Goal: Information Seeking & Learning: Check status

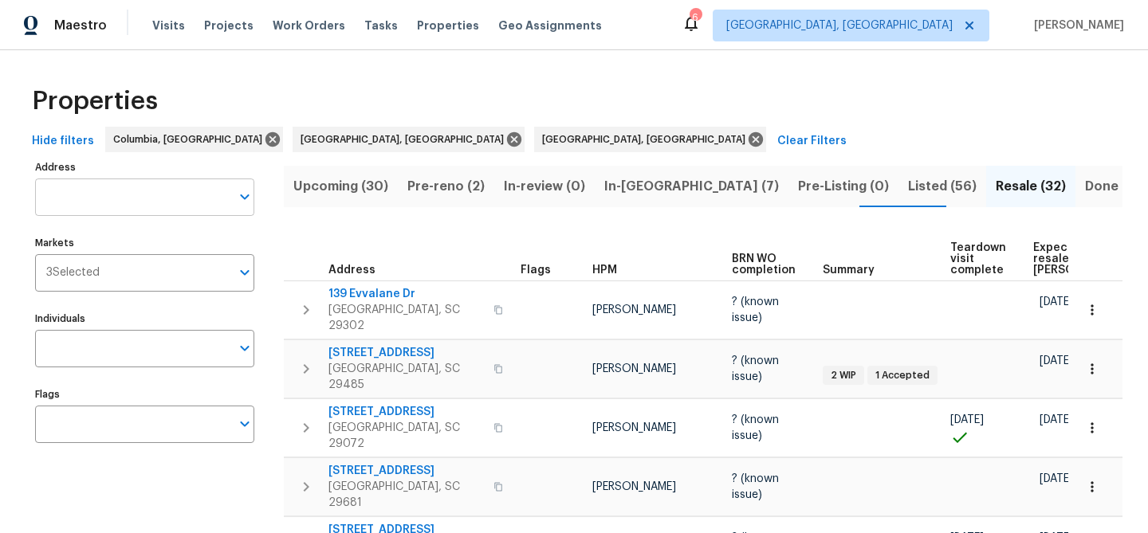
click at [104, 192] on input "Address" at bounding box center [132, 197] width 195 height 37
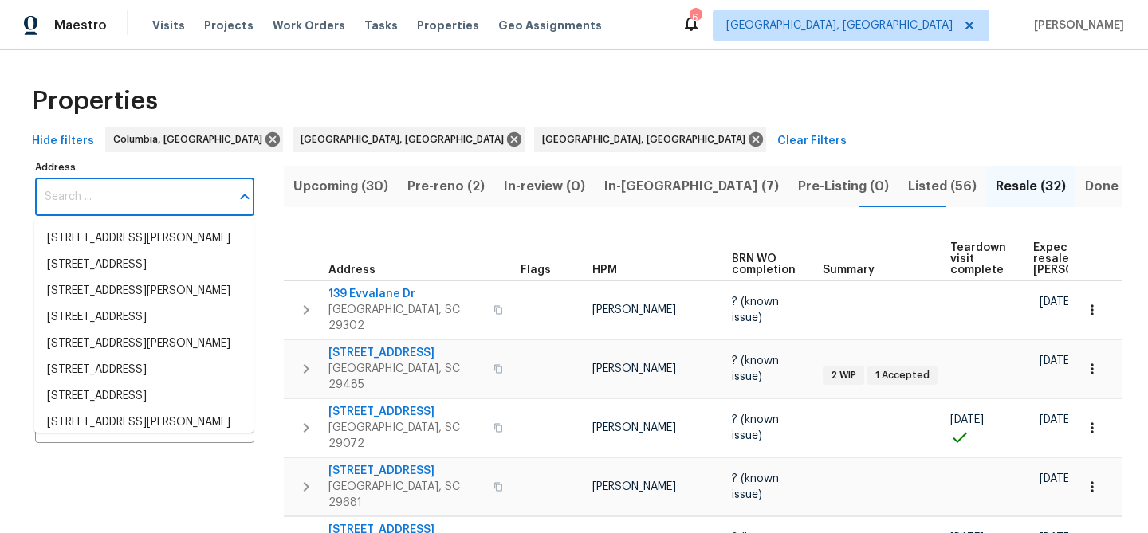
paste input "[STREET_ADDRESS]"
type input "[STREET_ADDRESS]"
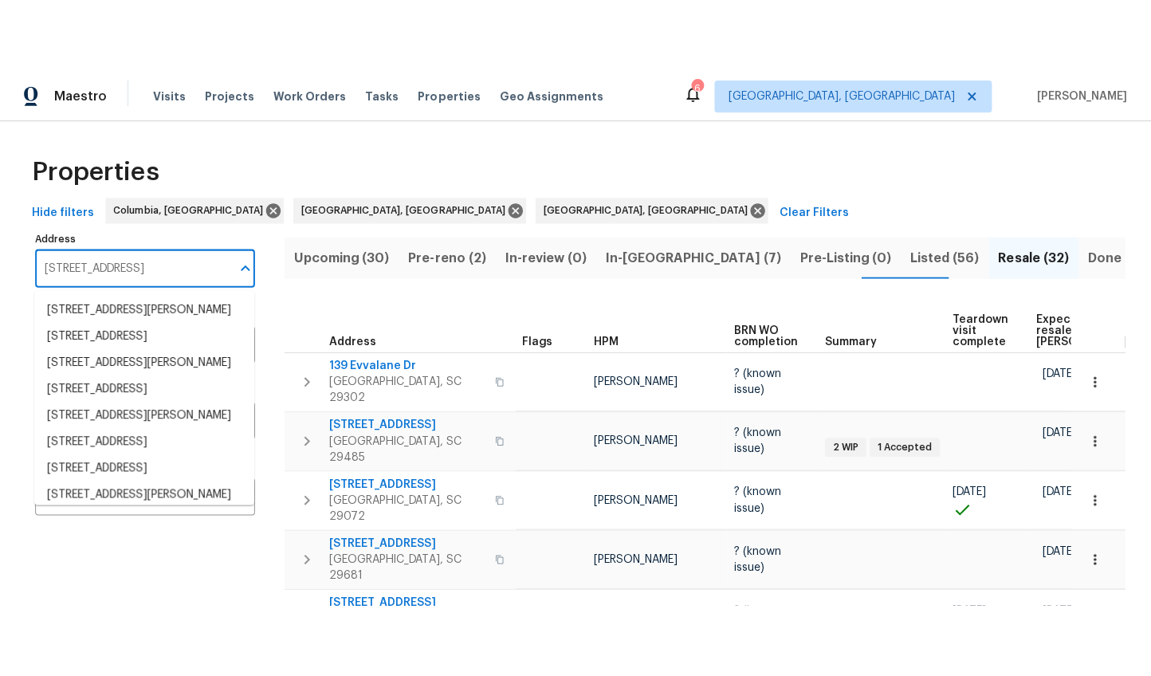
scroll to position [0, 45]
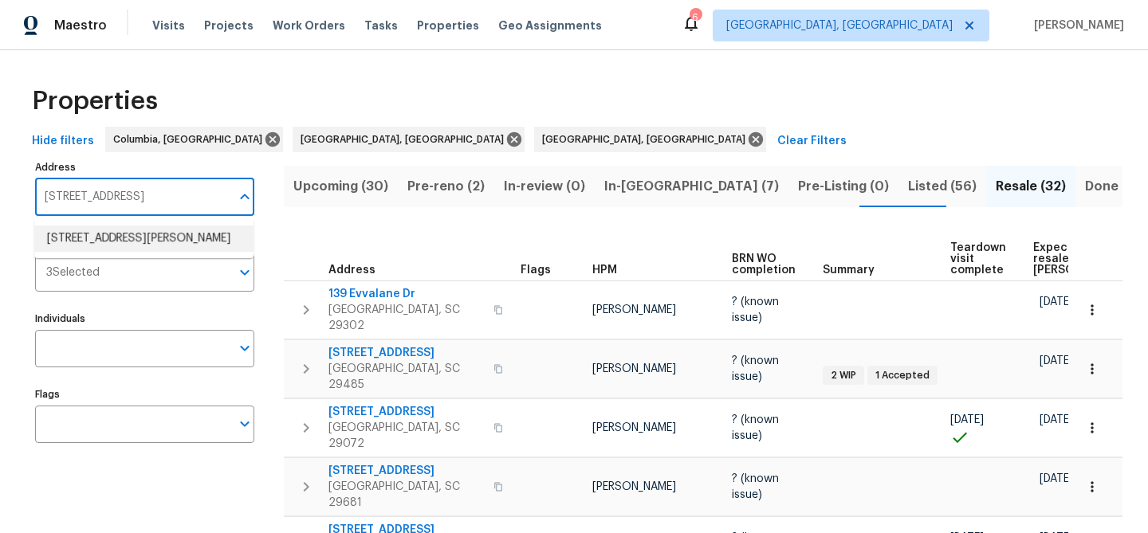
click at [110, 242] on li "1611 Scuffletown Rd Fountain Inn SC 29644" at bounding box center [143, 239] width 219 height 26
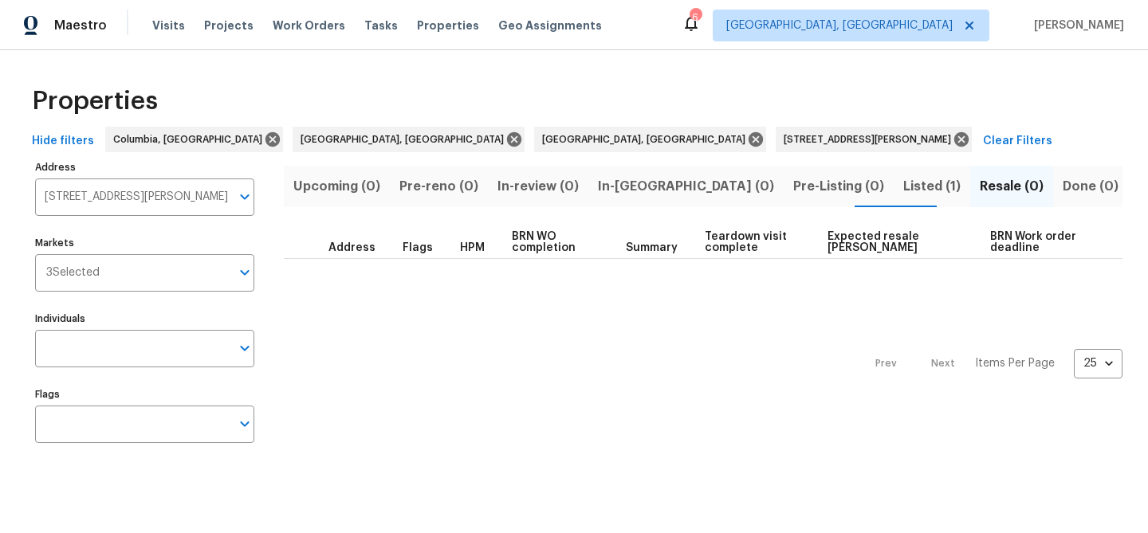
click at [894, 182] on button "Listed (1)" at bounding box center [932, 186] width 77 height 41
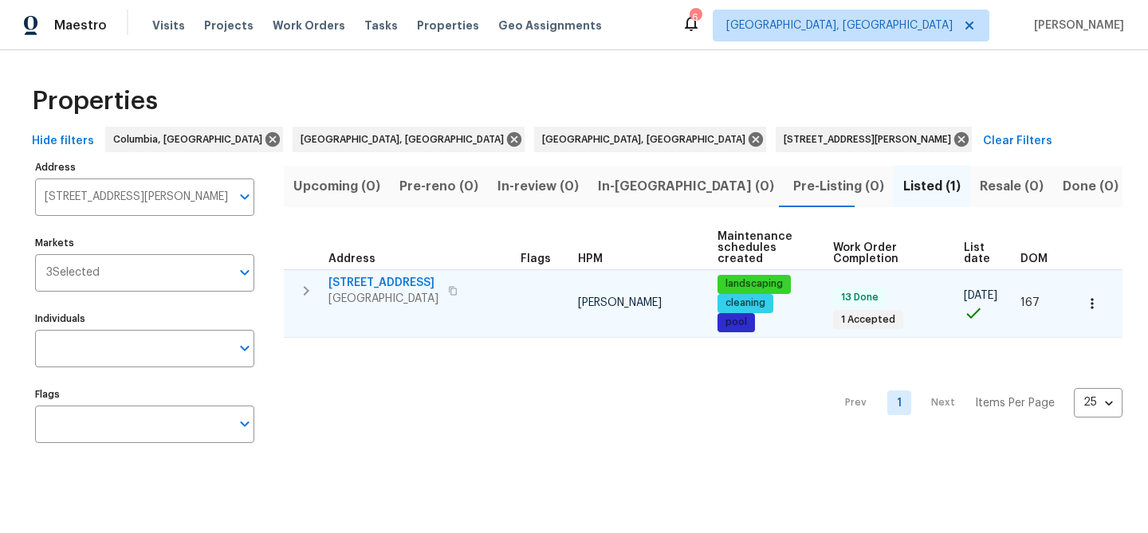
click at [390, 282] on span "1611 Scuffletown Rd" at bounding box center [383, 283] width 110 height 16
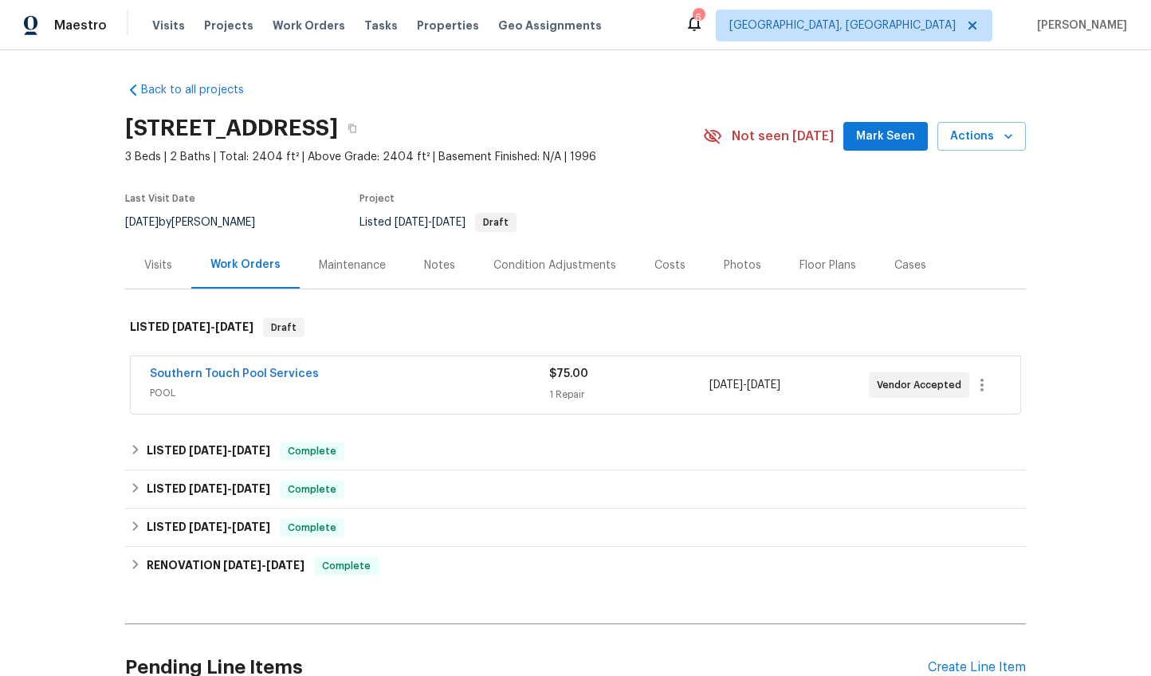
click at [668, 273] on div "Costs" at bounding box center [669, 265] width 69 height 47
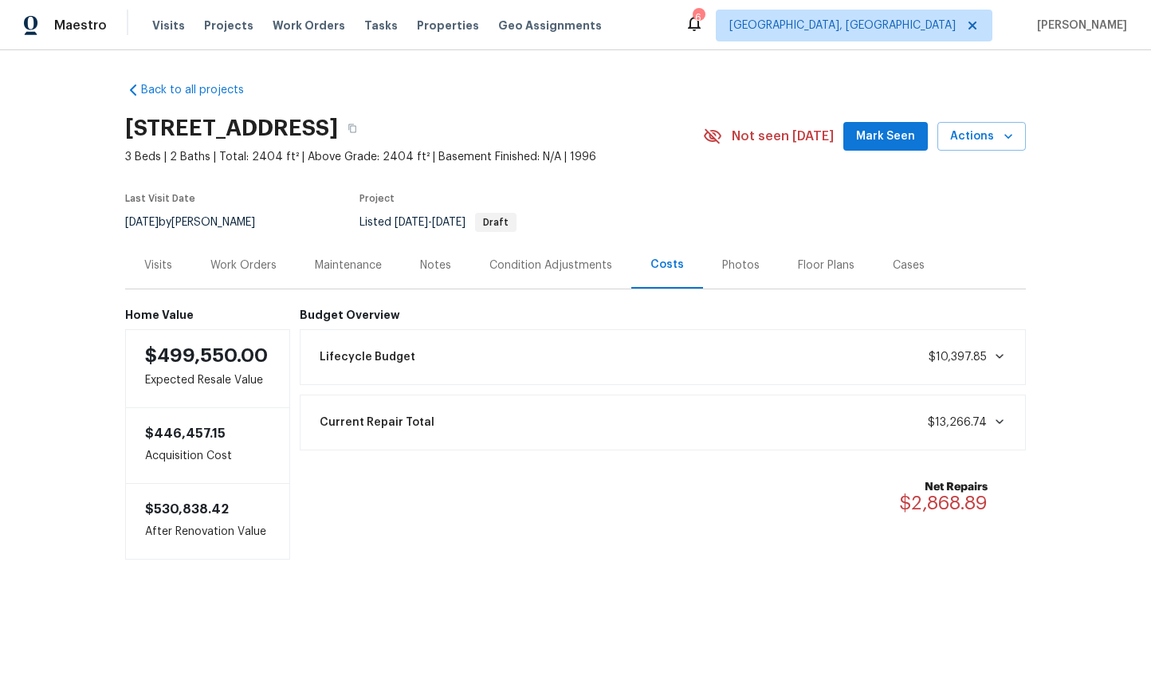
click at [327, 271] on div "Maintenance" at bounding box center [348, 265] width 67 height 16
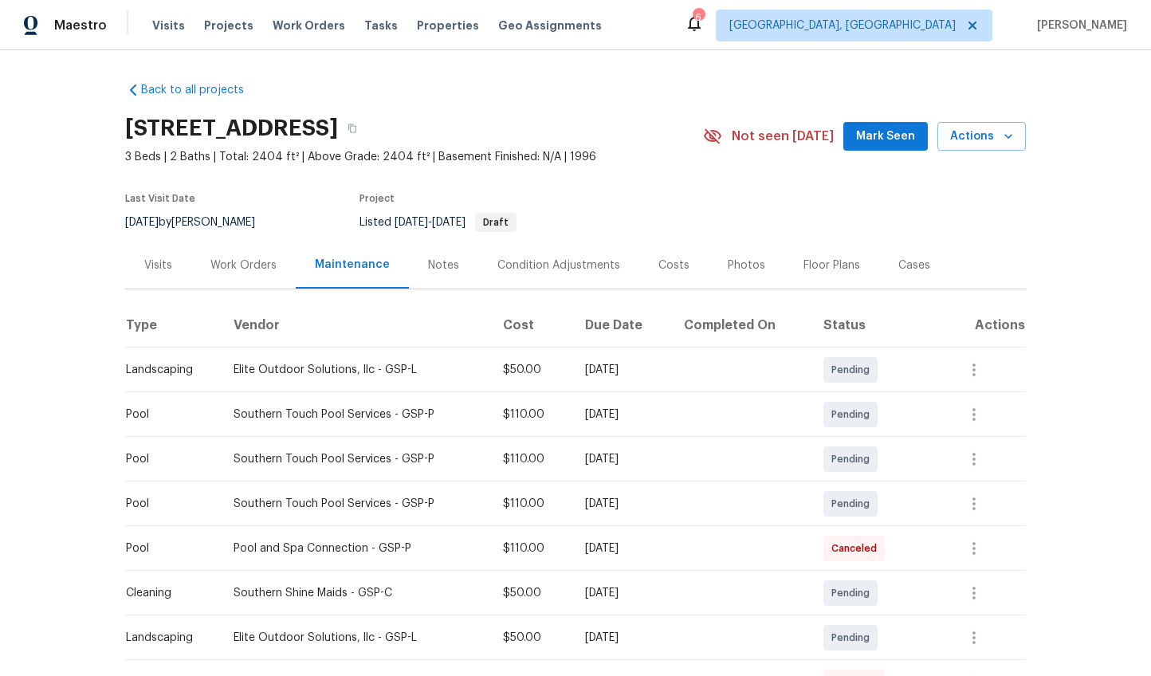
click at [250, 273] on div "Work Orders" at bounding box center [243, 265] width 104 height 47
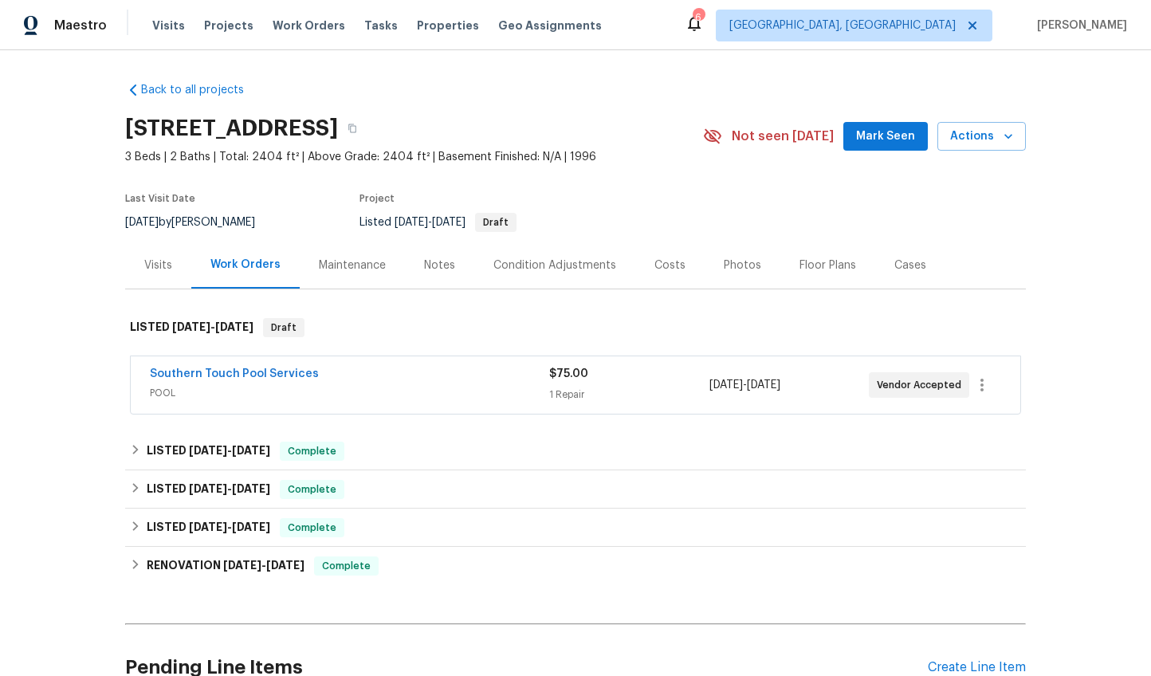
click at [367, 383] on div "Southern Touch Pool Services" at bounding box center [349, 375] width 399 height 19
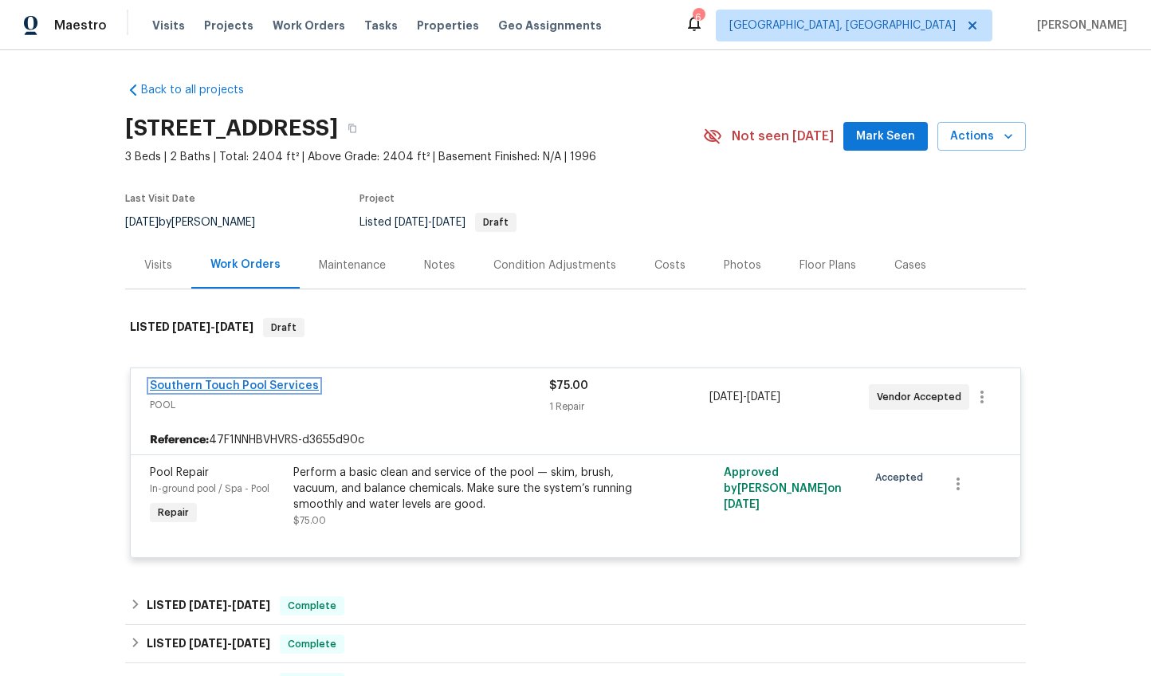
click at [277, 380] on link "Southern Touch Pool Services" at bounding box center [234, 385] width 169 height 11
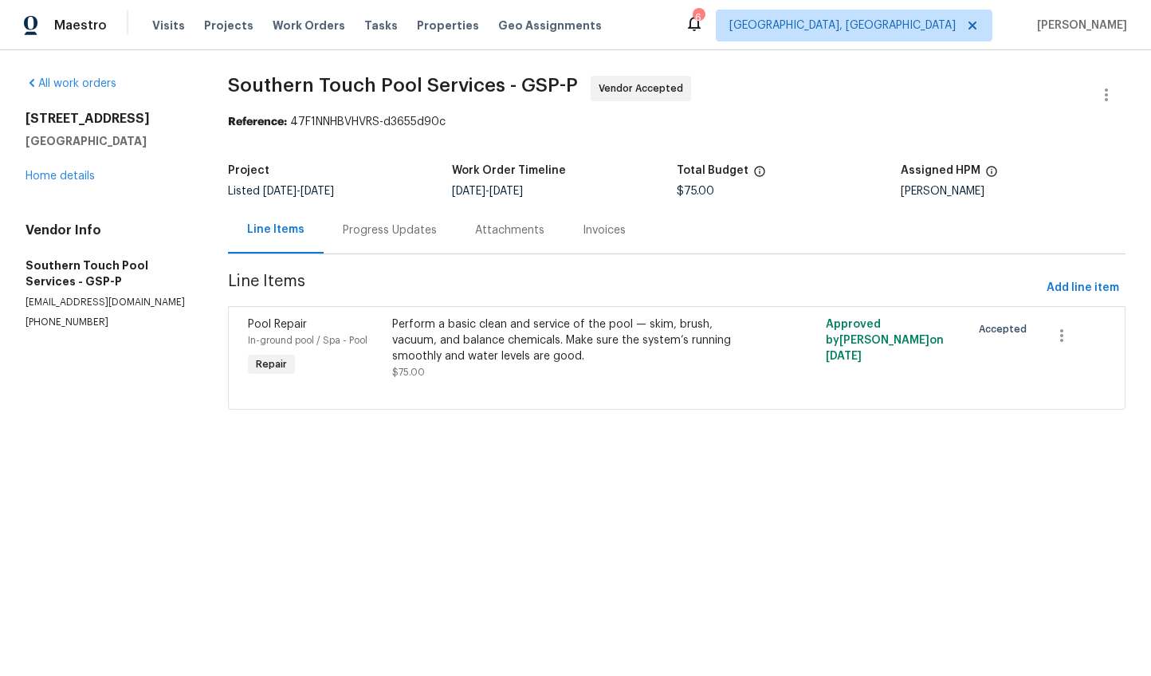
click at [392, 241] on div "Progress Updates" at bounding box center [390, 229] width 132 height 47
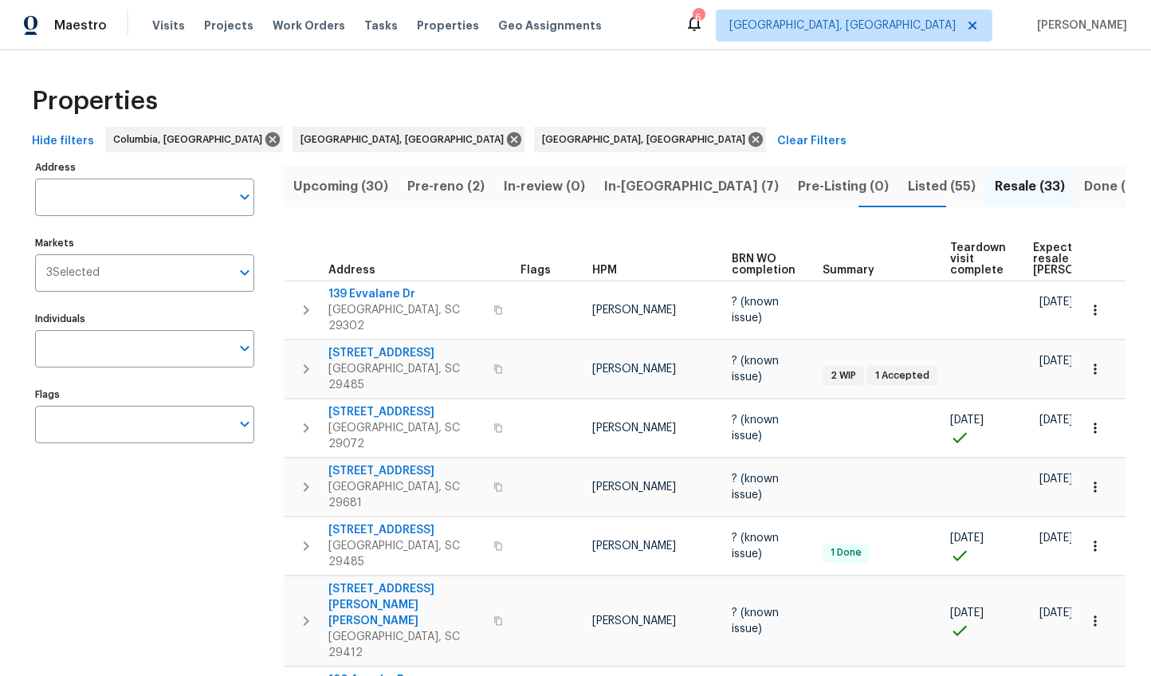
click at [351, 175] on span "Upcoming (30)" at bounding box center [340, 186] width 95 height 22
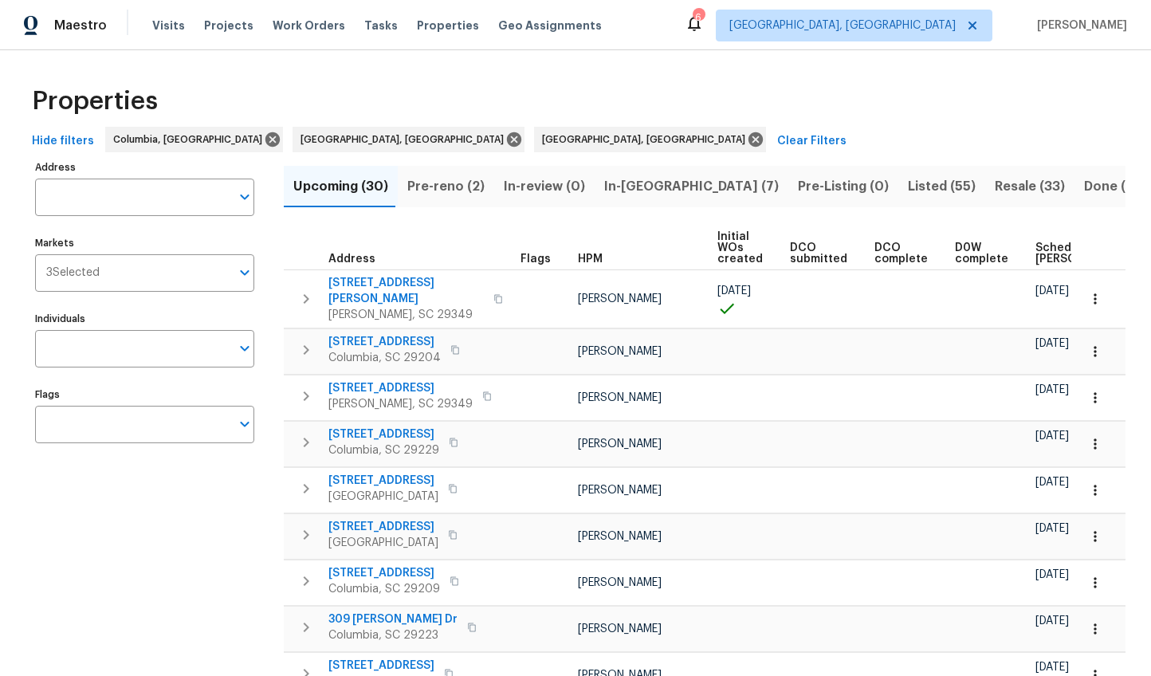
click at [1044, 251] on span "Scheduled COE" at bounding box center [1080, 253] width 90 height 22
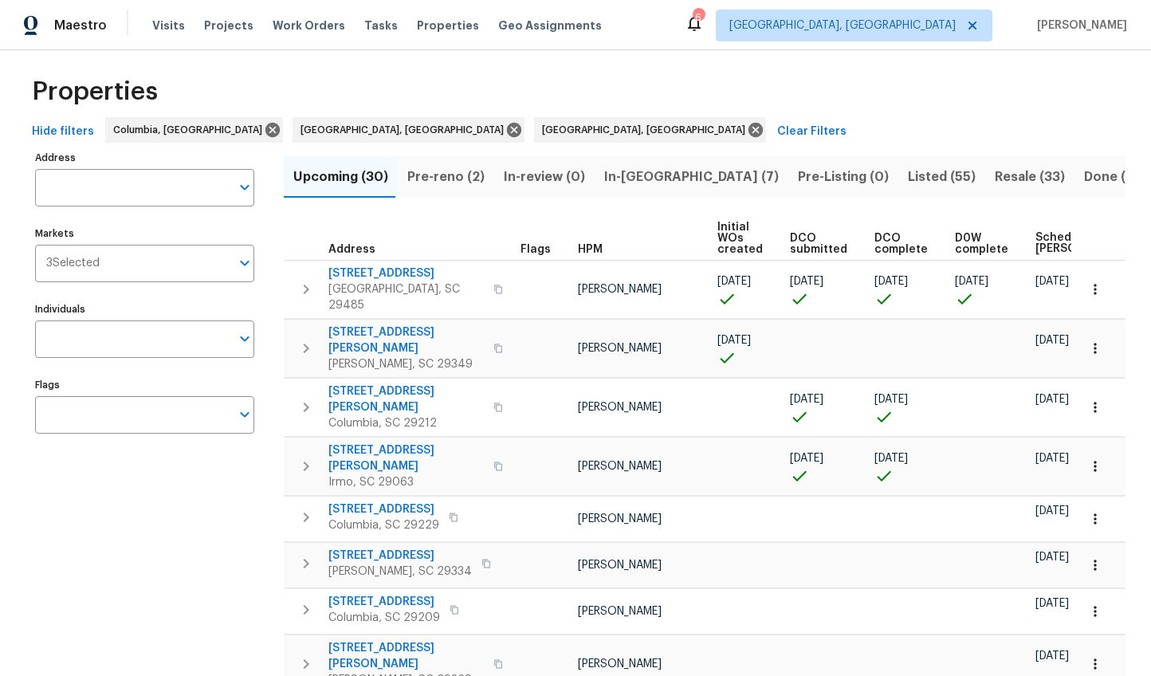
scroll to position [27, 0]
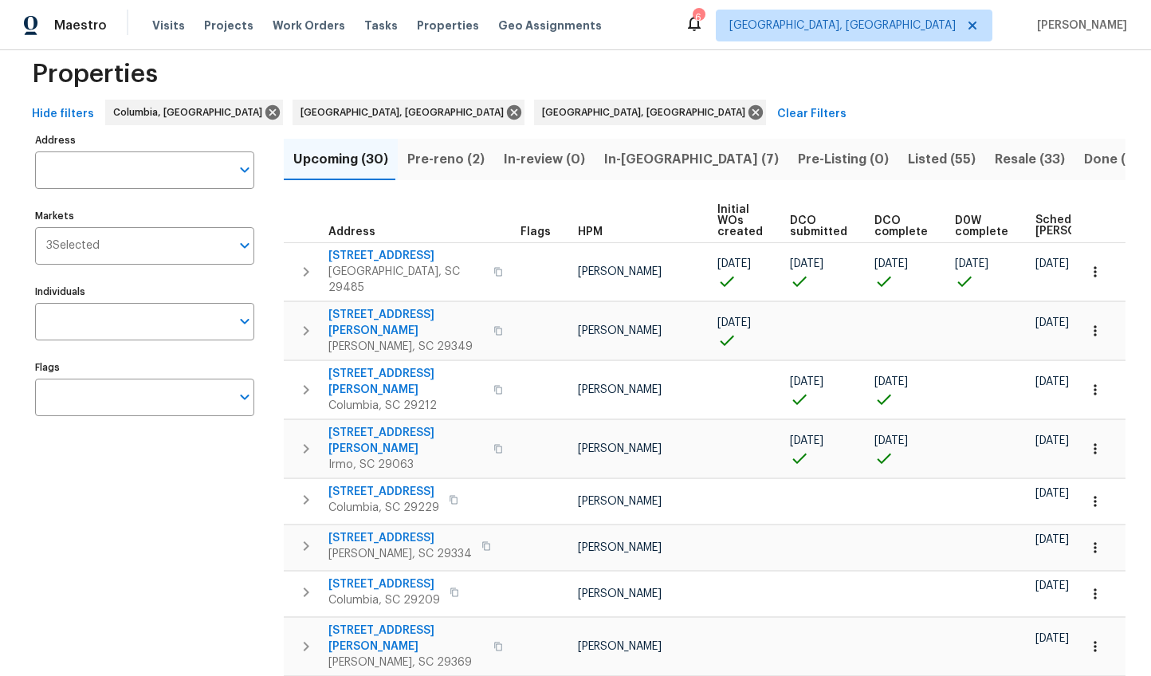
click at [416, 159] on span "Pre-reno (2)" at bounding box center [445, 159] width 77 height 22
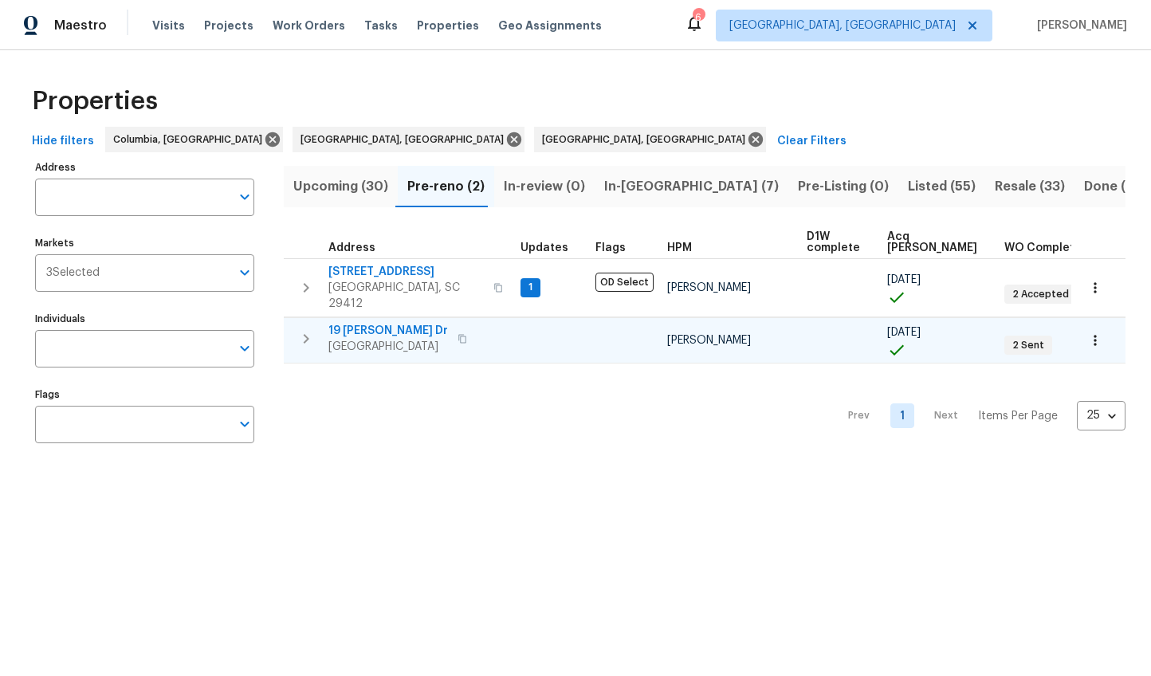
click at [356, 323] on span "19 Milton Dr" at bounding box center [388, 331] width 120 height 16
click at [649, 188] on span "In-reno (7)" at bounding box center [691, 186] width 175 height 22
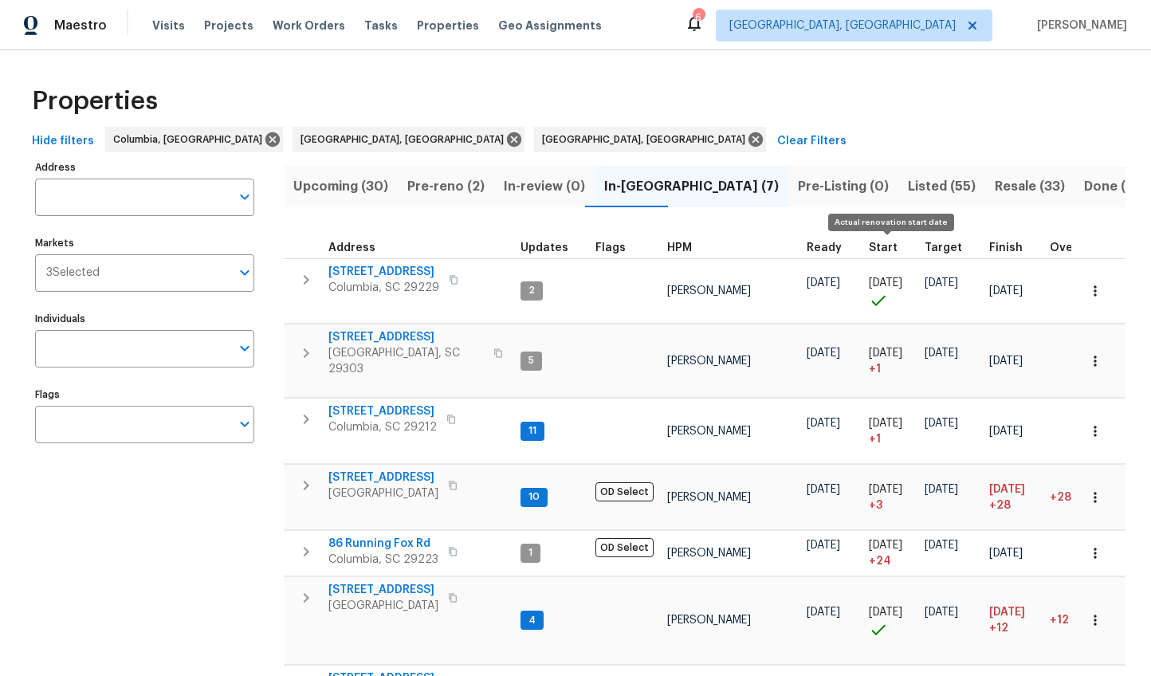
click at [878, 244] on span "Start" at bounding box center [883, 247] width 29 height 11
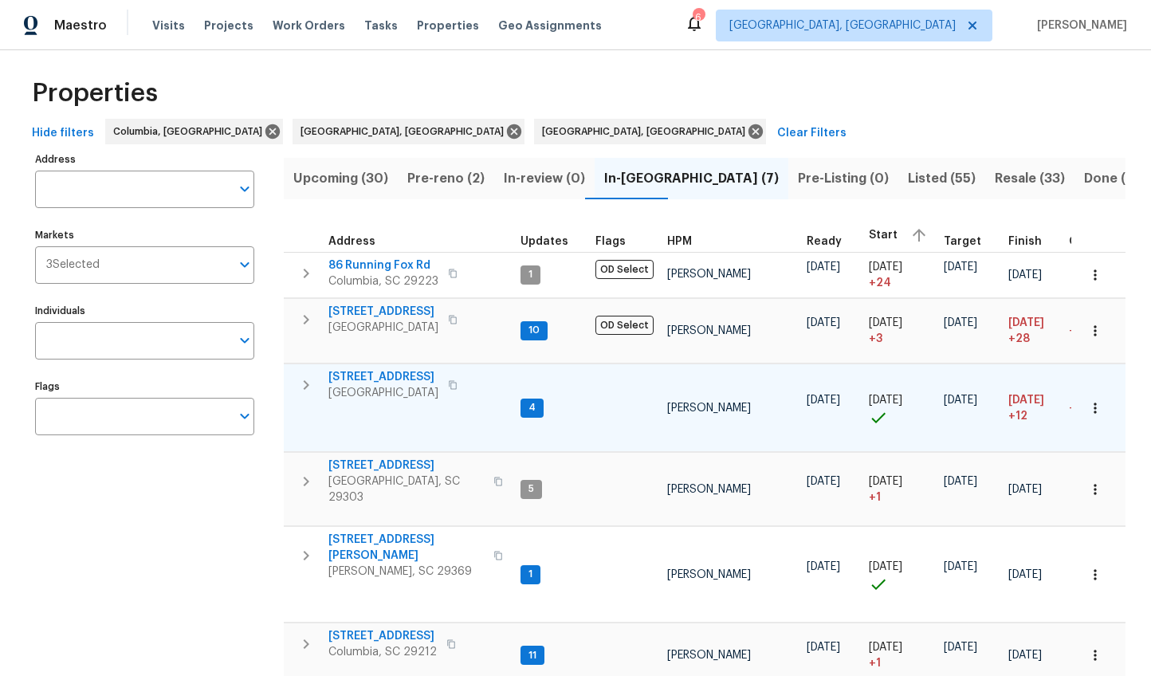
scroll to position [26, 0]
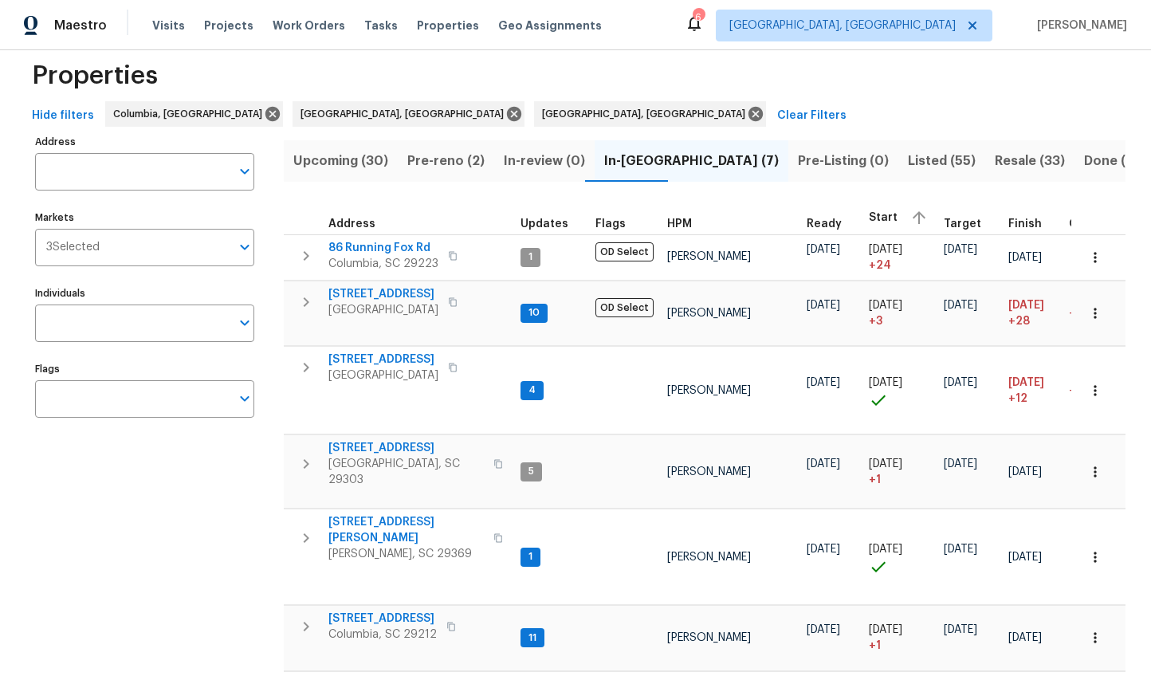
click at [908, 160] on span "Listed (55)" at bounding box center [942, 161] width 68 height 22
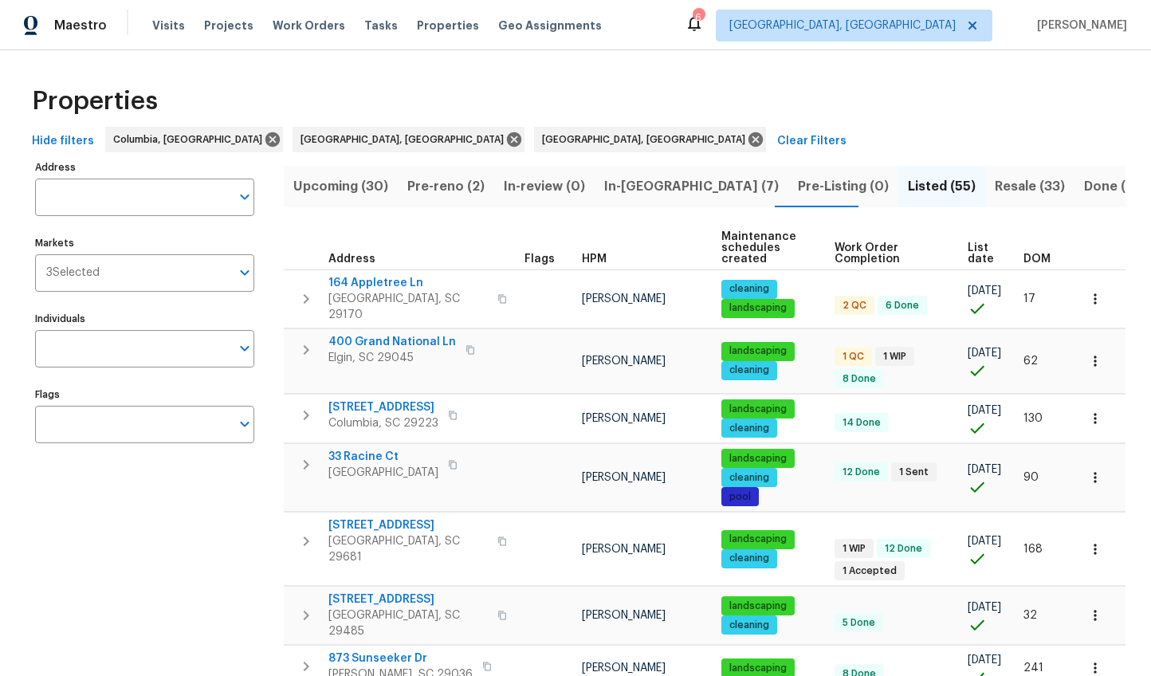
click at [995, 183] on span "Resale (33)" at bounding box center [1030, 186] width 70 height 22
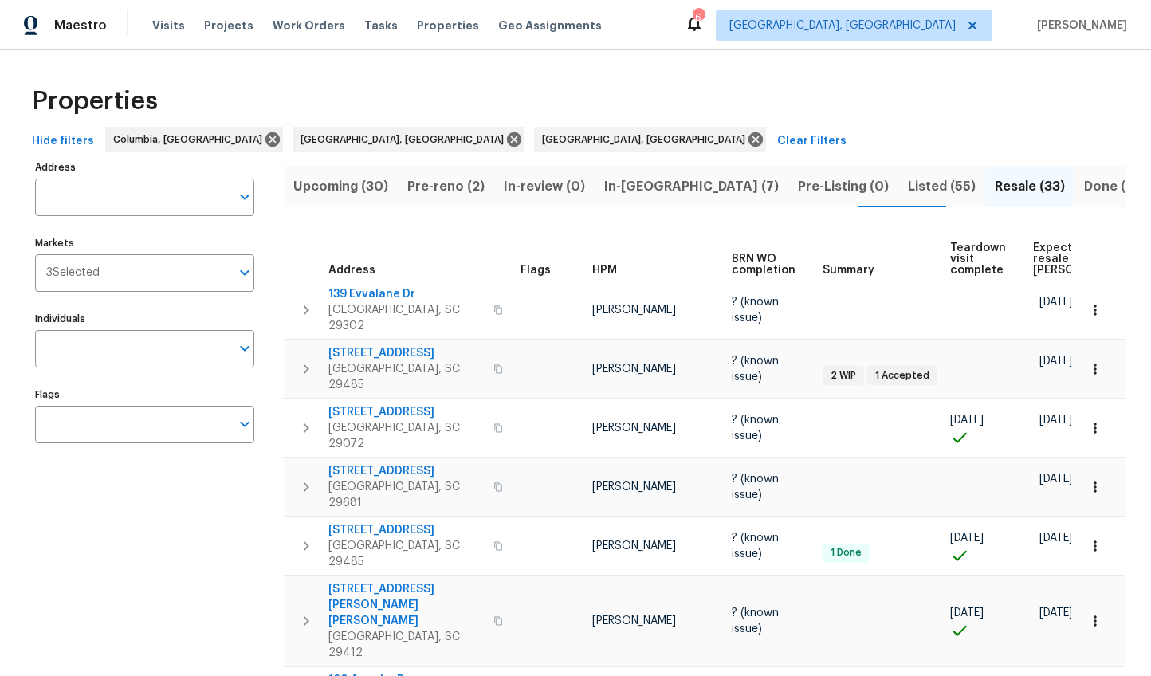
click at [1048, 251] on span "Expected resale COE" at bounding box center [1078, 258] width 90 height 33
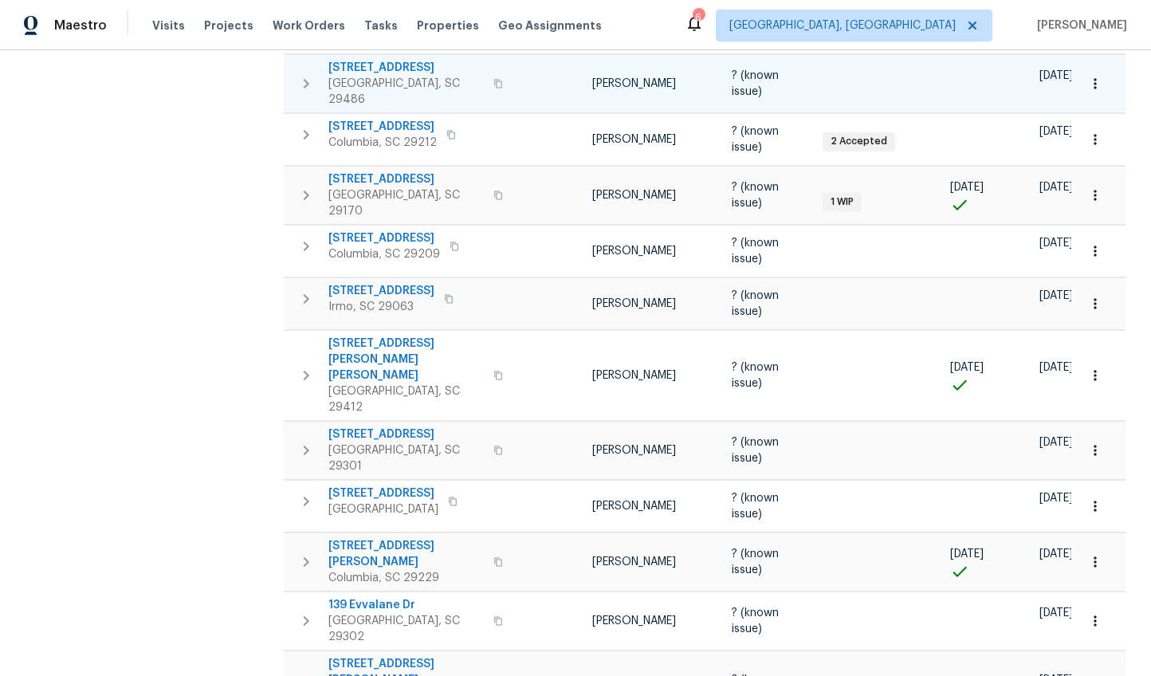
scroll to position [1016, 0]
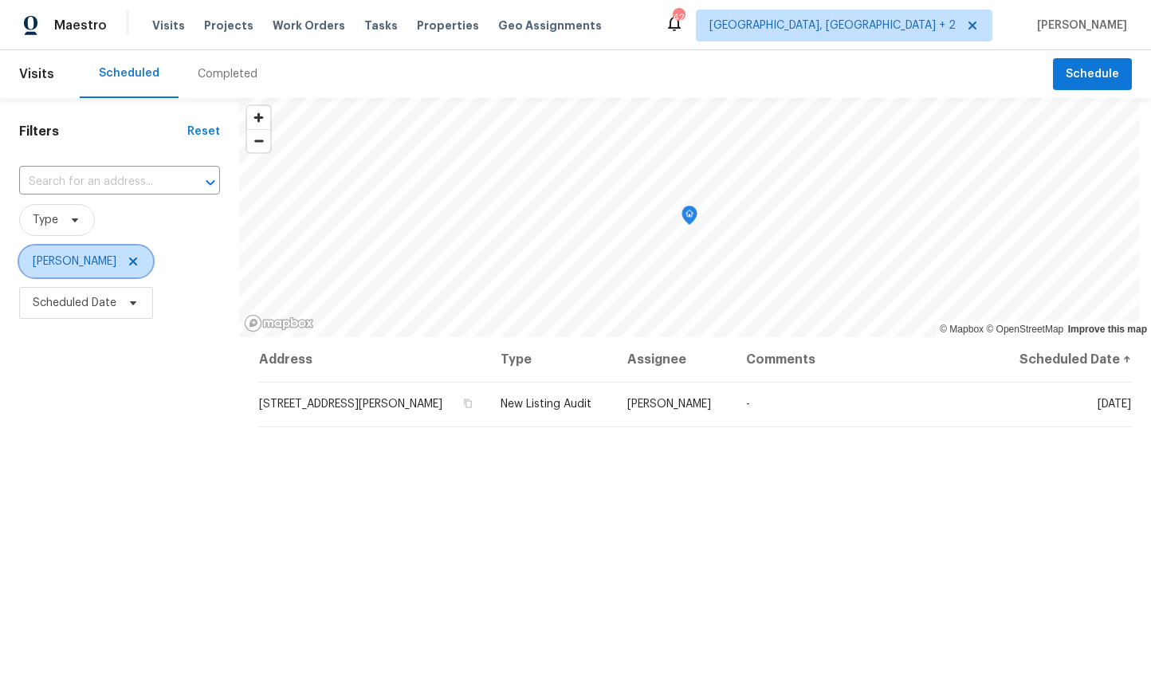
click at [127, 262] on icon at bounding box center [133, 261] width 13 height 13
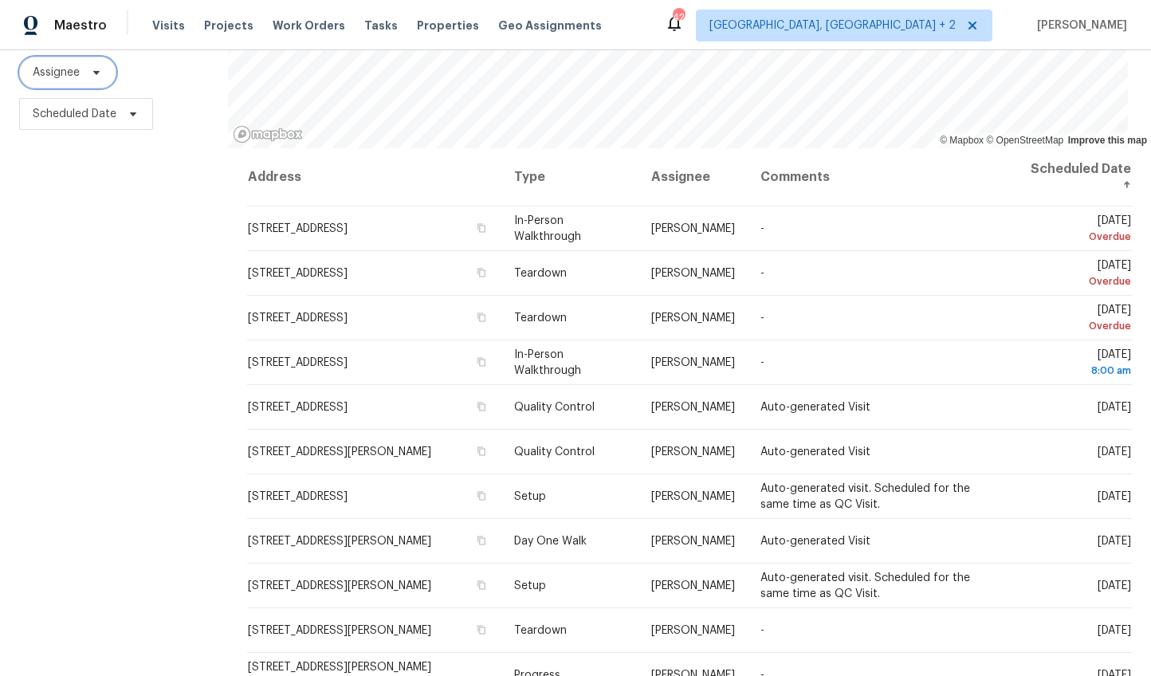
scroll to position [191, 0]
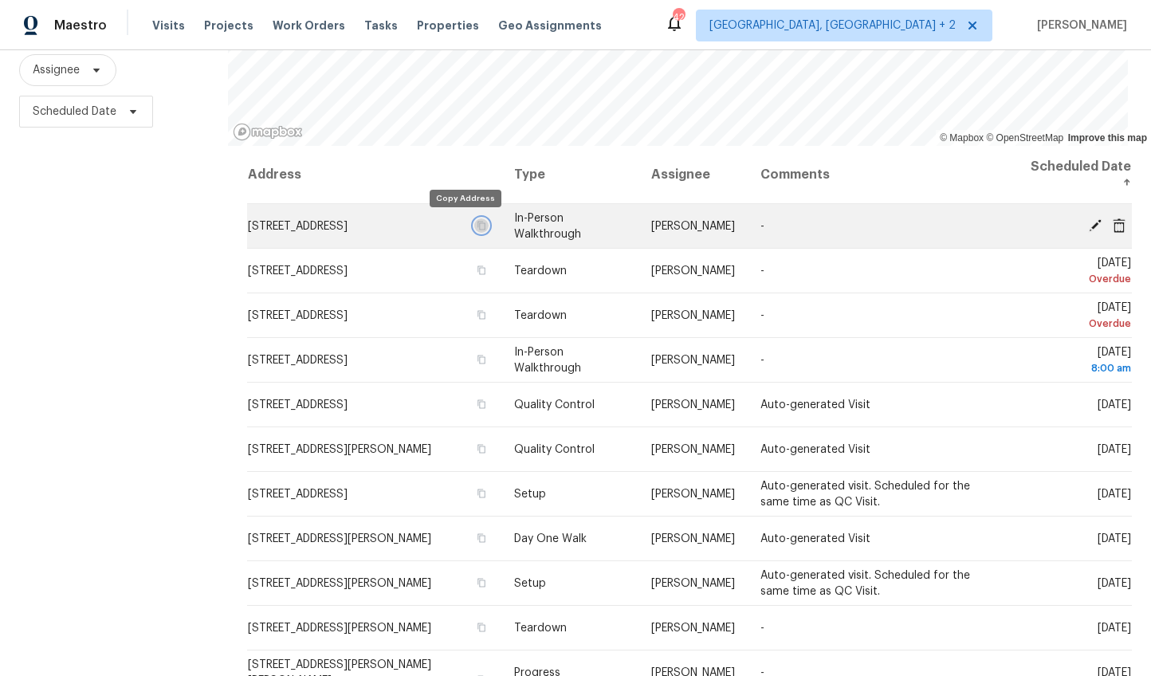
click at [477, 221] on icon "button" at bounding box center [481, 225] width 8 height 9
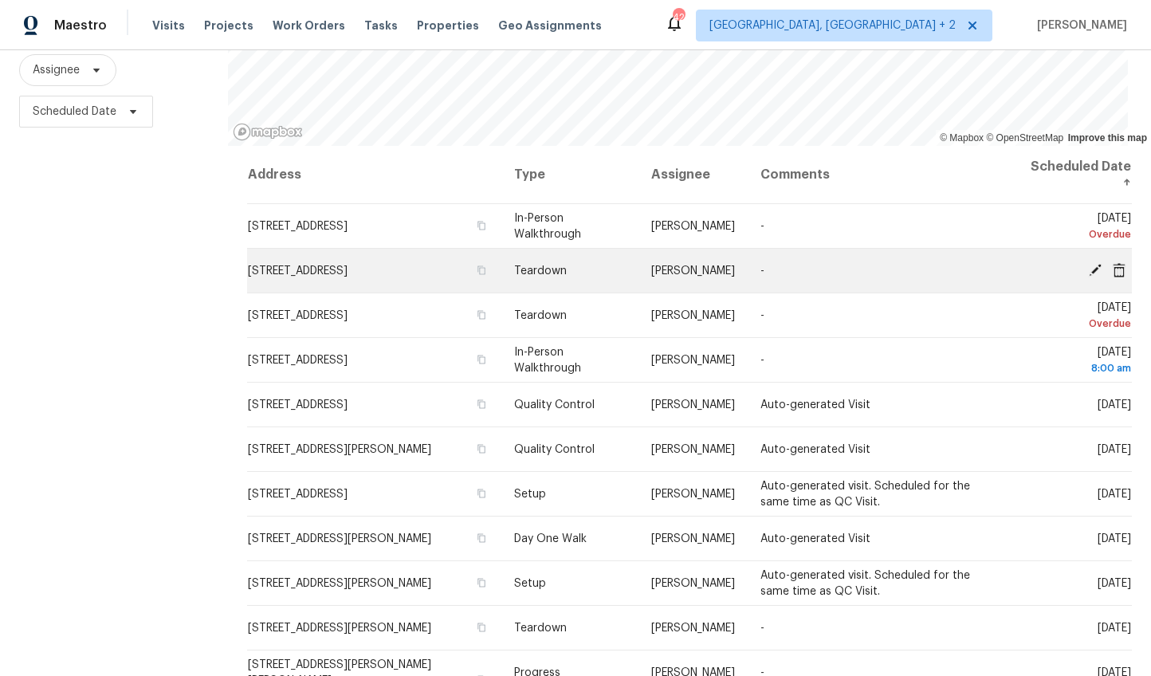
click at [1088, 266] on icon at bounding box center [1095, 269] width 14 height 14
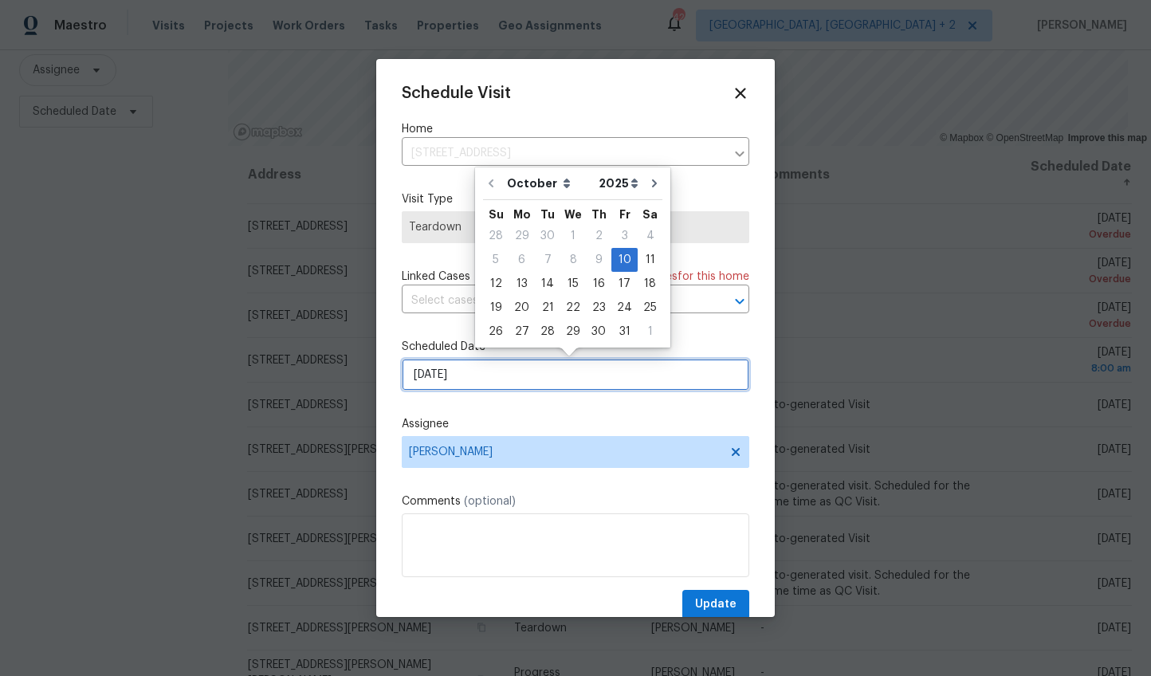
click at [438, 374] on input "[DATE]" at bounding box center [576, 375] width 348 height 32
click at [523, 285] on div "13" at bounding box center [522, 284] width 26 height 22
type input "[DATE]"
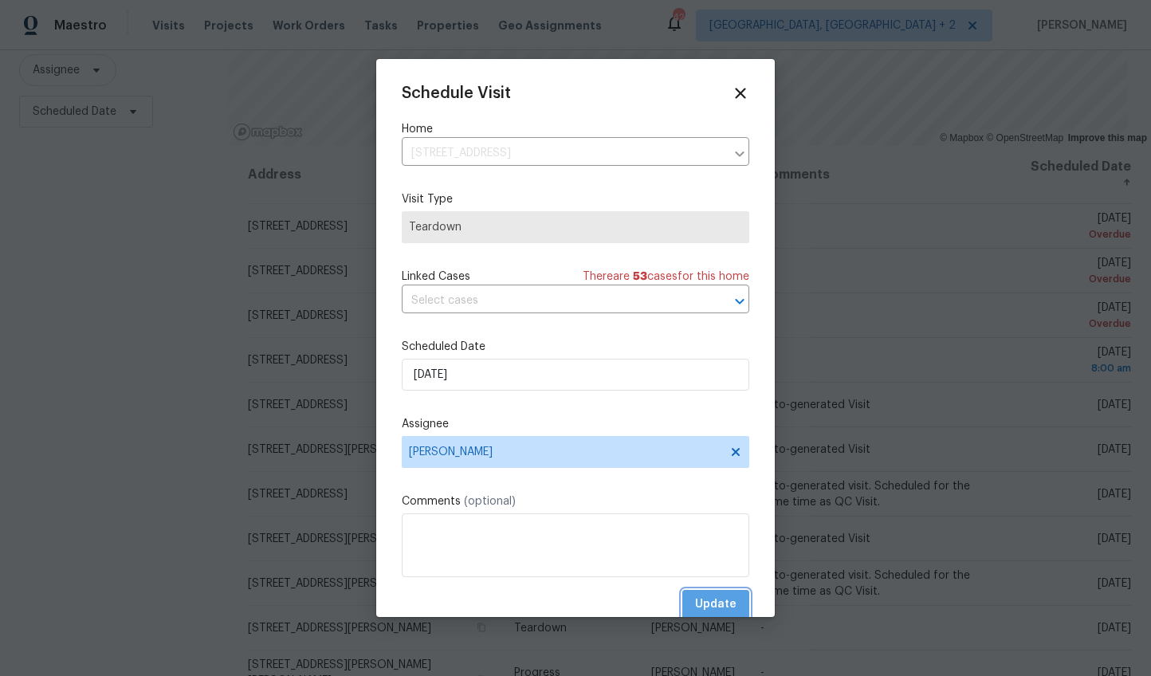
click at [705, 604] on span "Update" at bounding box center [715, 605] width 41 height 20
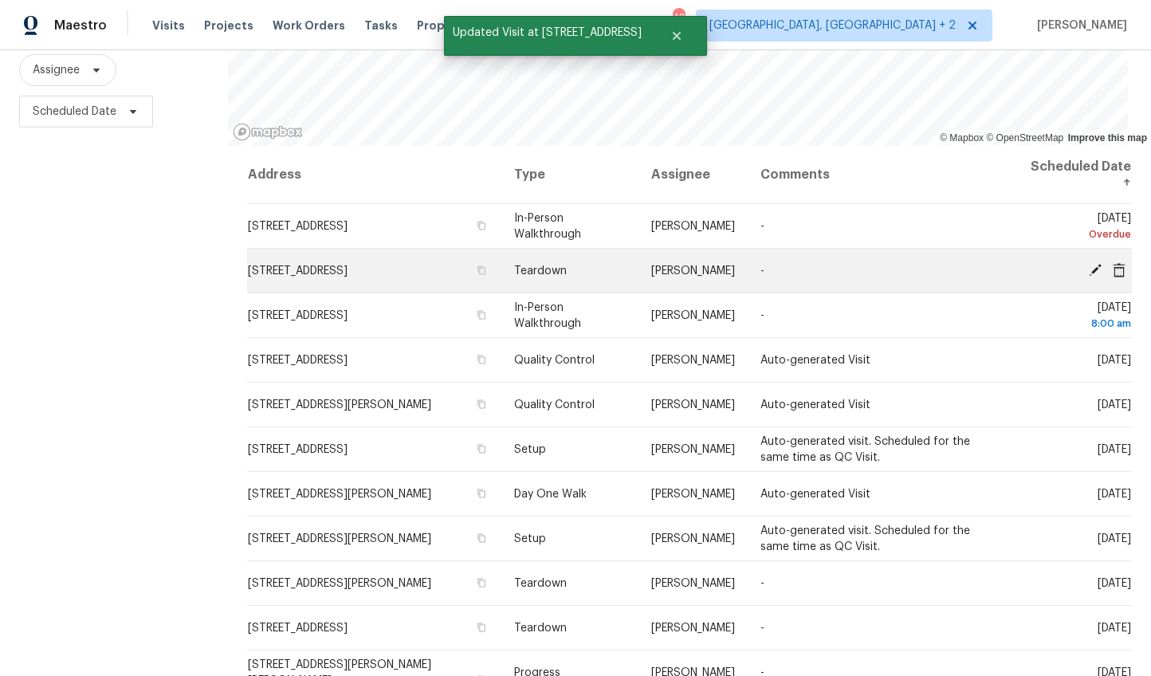
click at [1089, 269] on icon at bounding box center [1095, 269] width 13 height 13
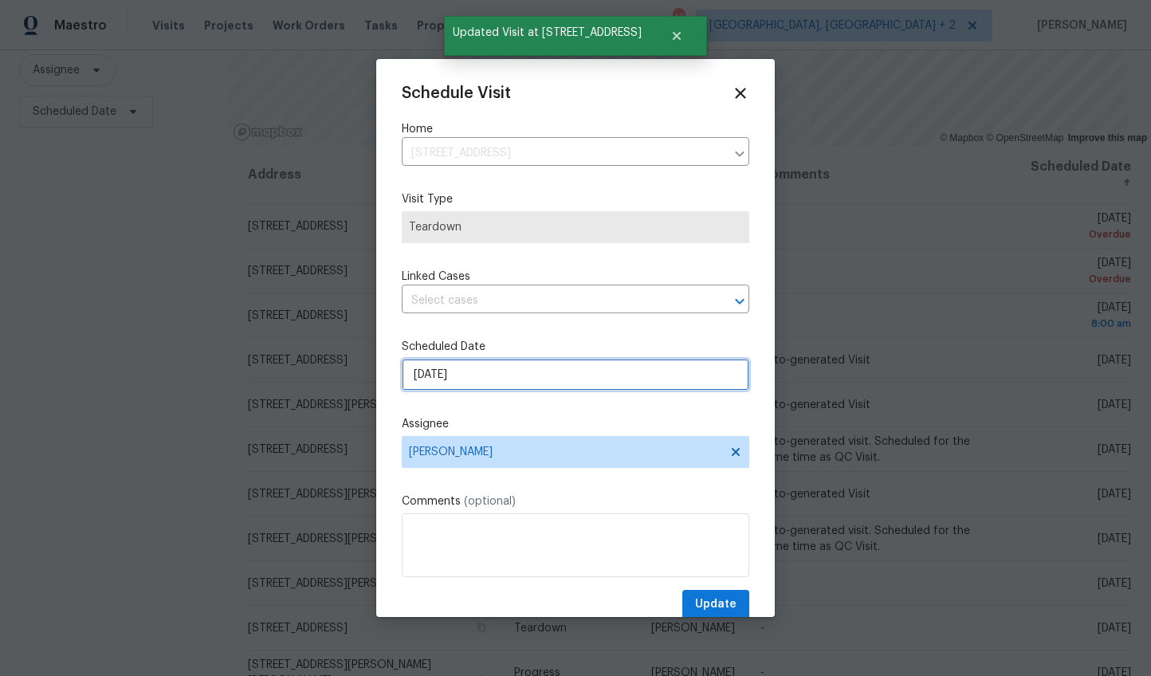
click at [434, 368] on input "[DATE]" at bounding box center [576, 375] width 348 height 32
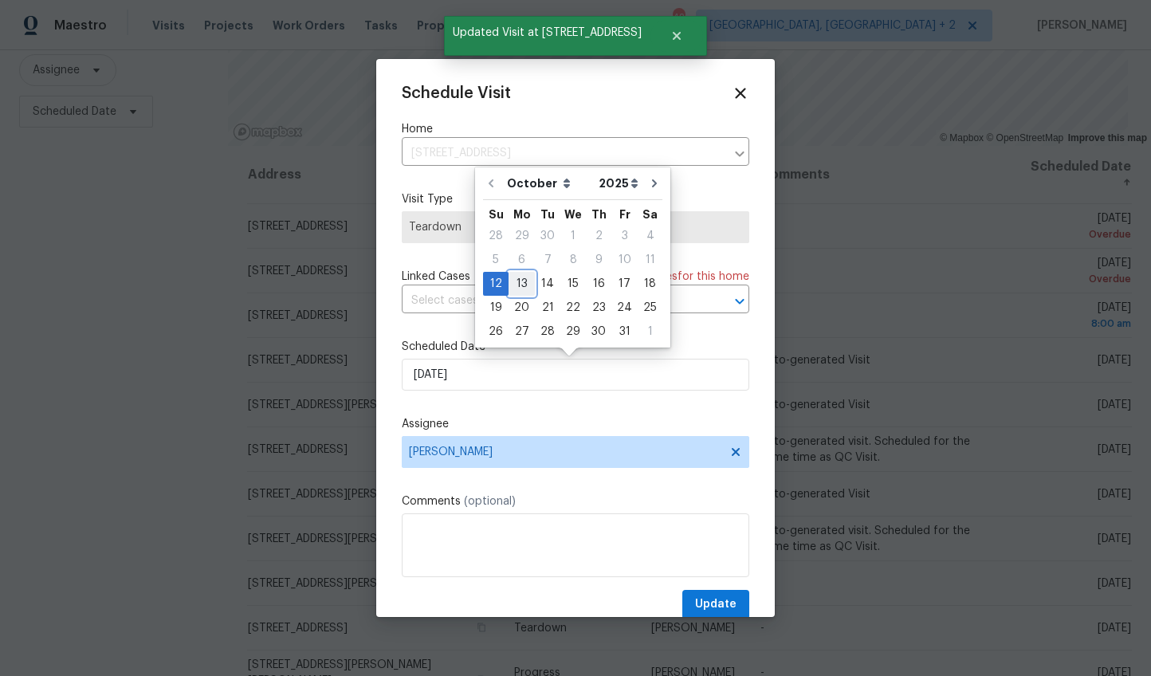
click at [511, 278] on div "13" at bounding box center [522, 284] width 26 height 22
type input "[DATE]"
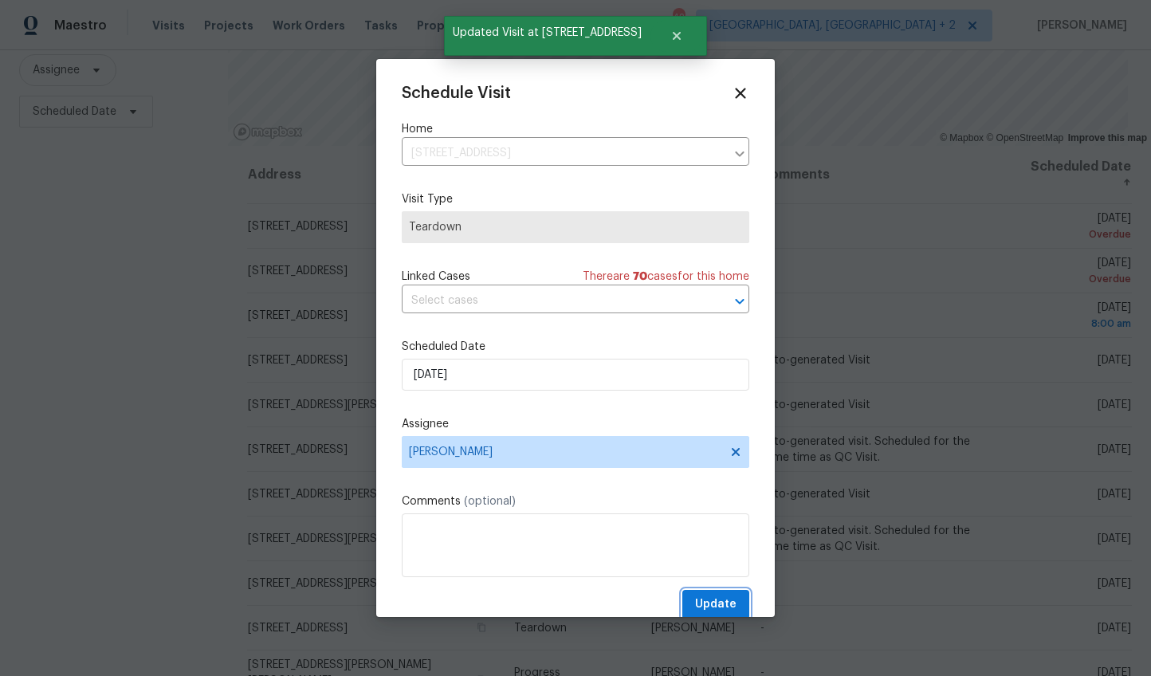
click at [695, 604] on span "Update" at bounding box center [715, 605] width 41 height 20
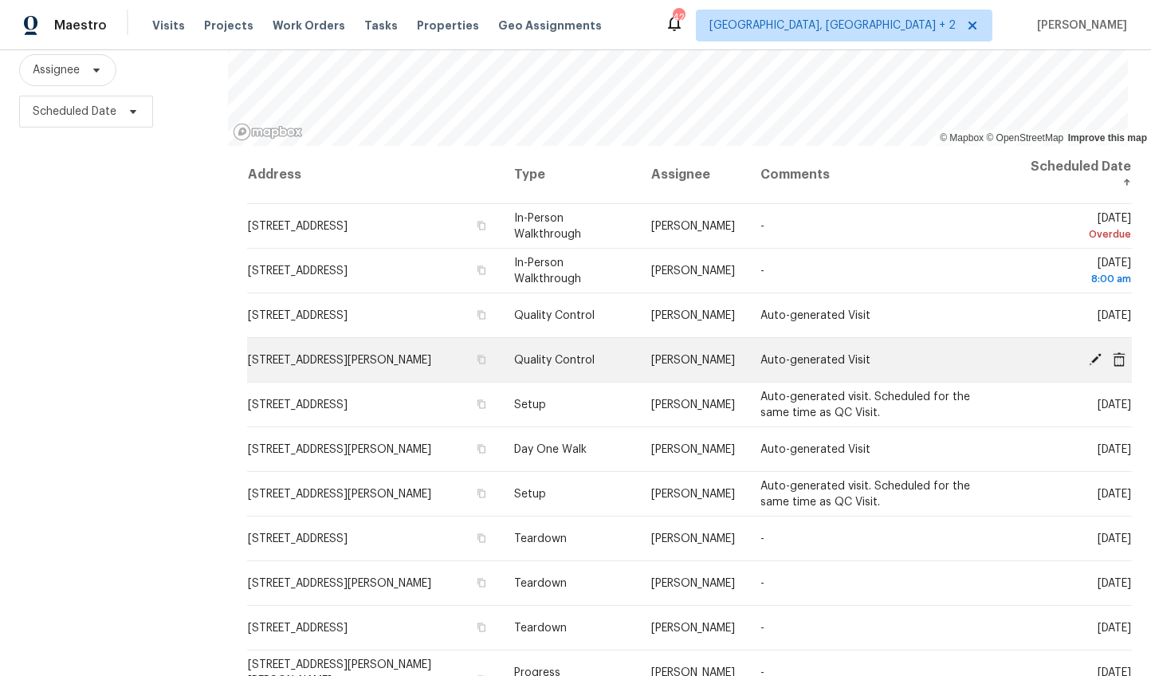
click at [1089, 360] on icon at bounding box center [1095, 358] width 13 height 13
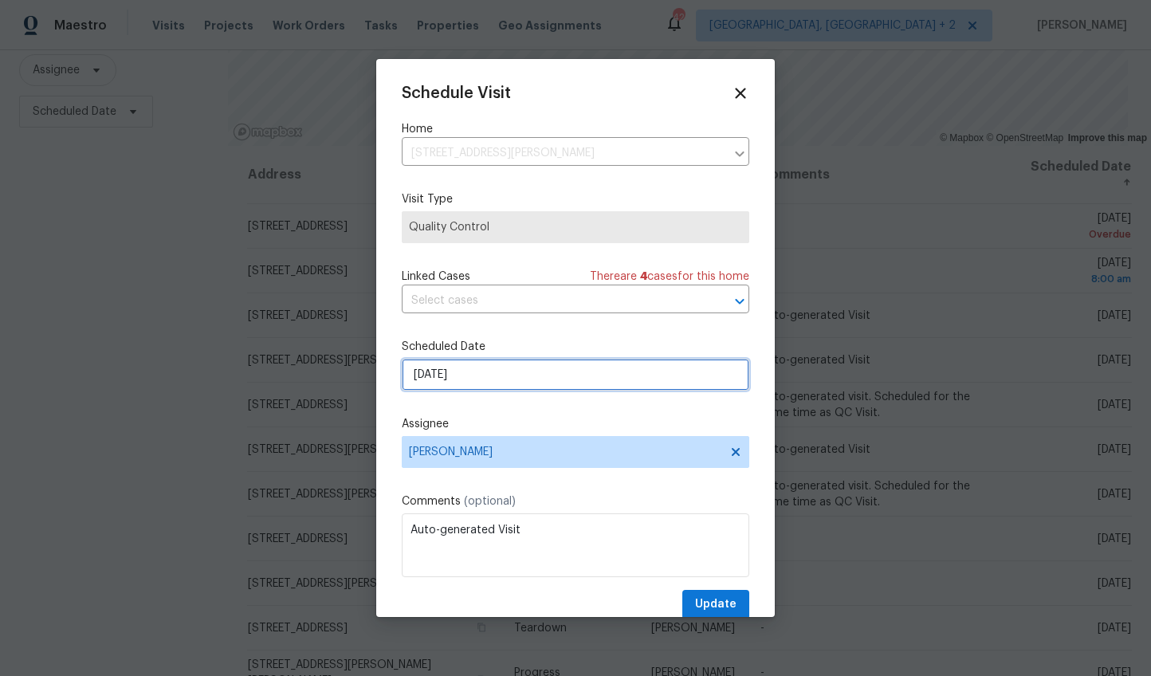
click at [434, 370] on input "[DATE]" at bounding box center [576, 375] width 348 height 32
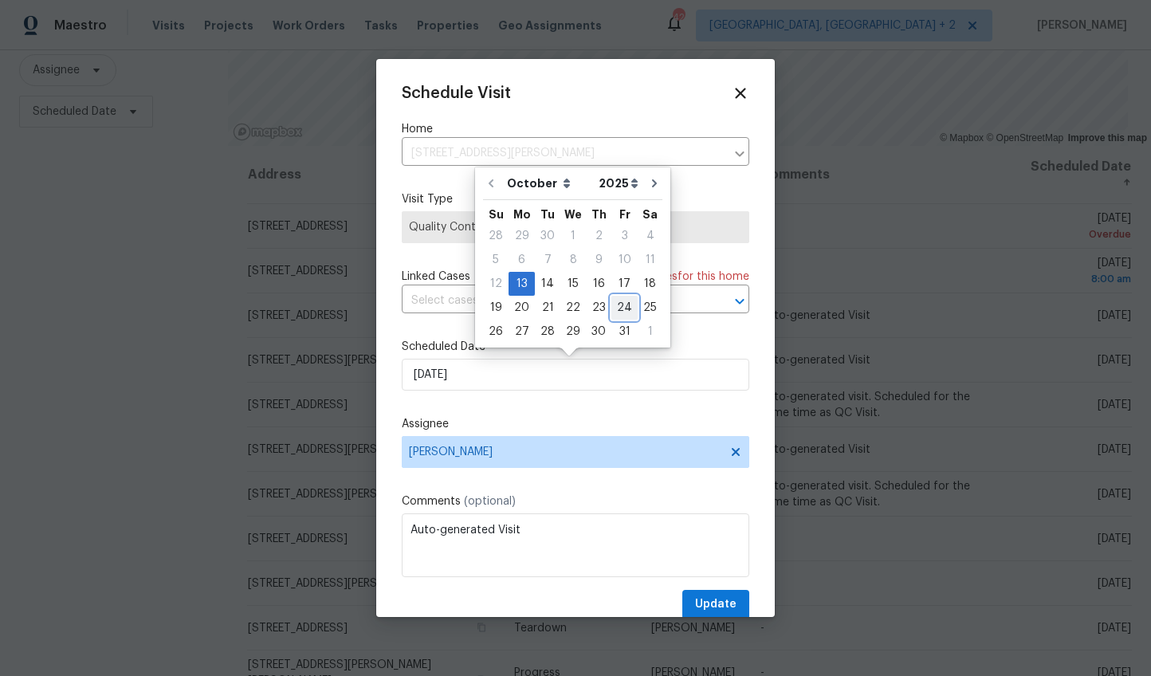
click at [620, 304] on div "24" at bounding box center [624, 308] width 26 height 22
type input "[DATE]"
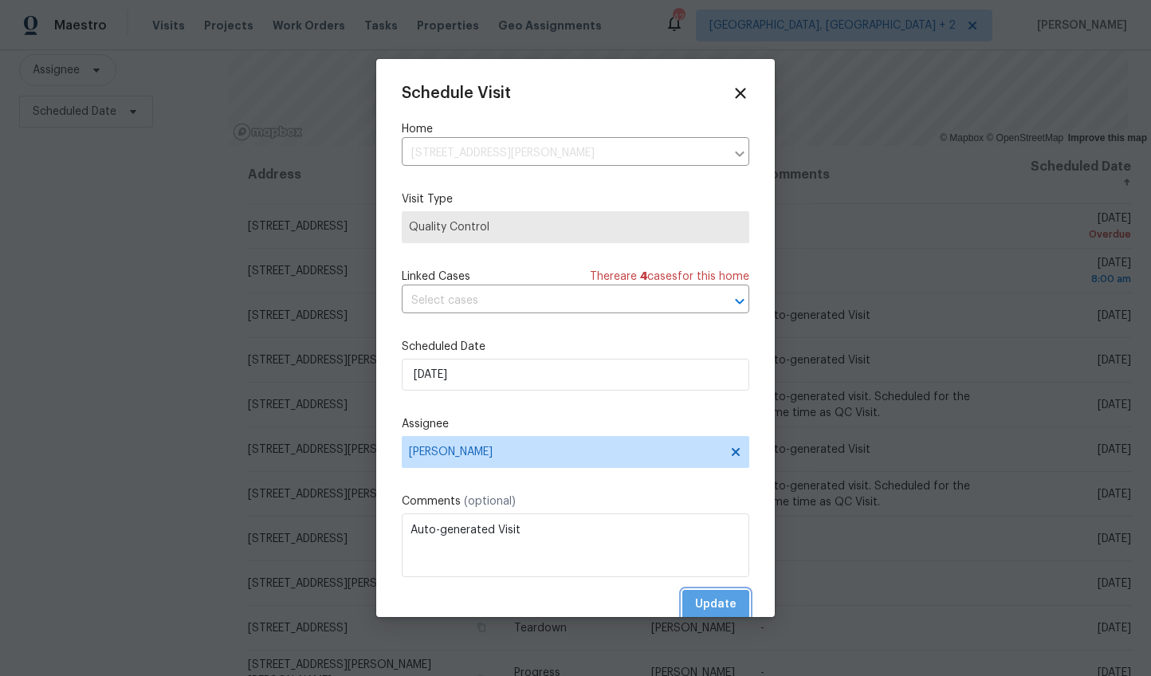
click at [697, 606] on span "Update" at bounding box center [715, 605] width 41 height 20
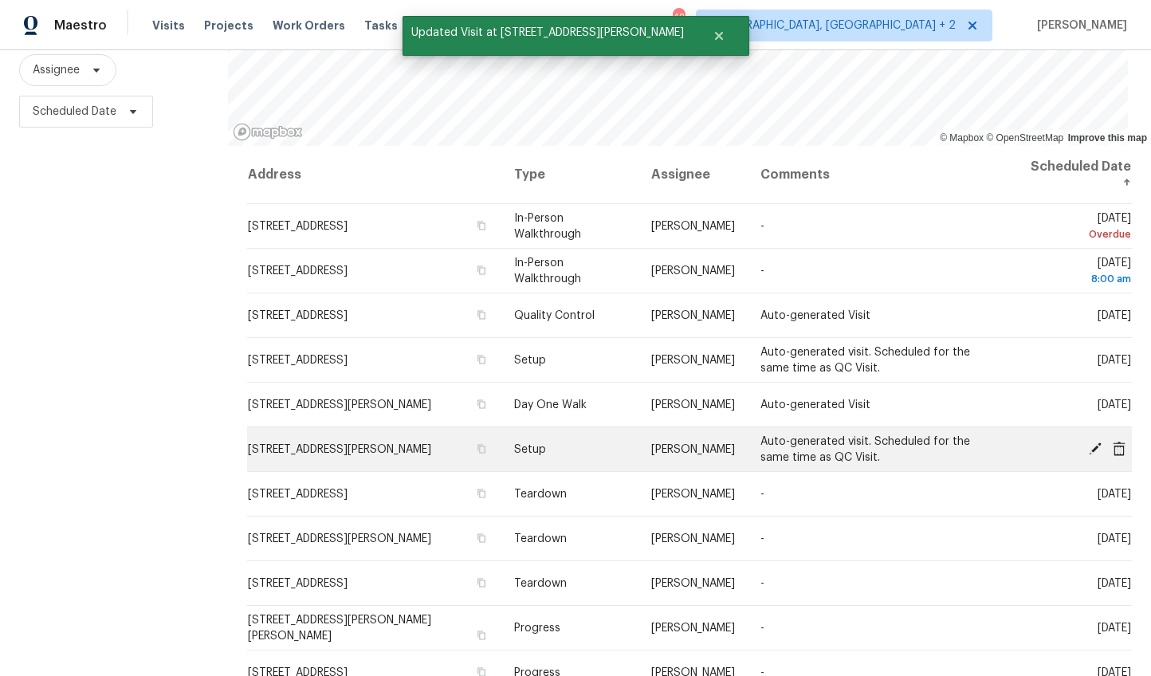
click at [1089, 448] on icon at bounding box center [1095, 448] width 13 height 13
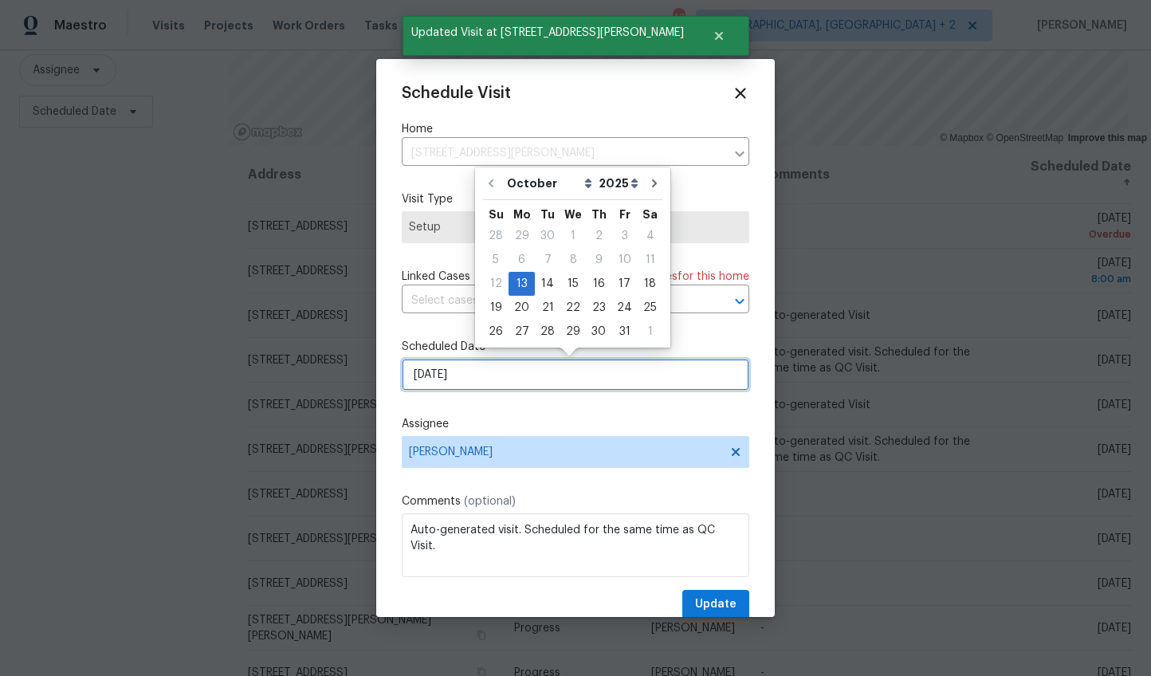
click at [434, 376] on input "[DATE]" at bounding box center [576, 375] width 348 height 32
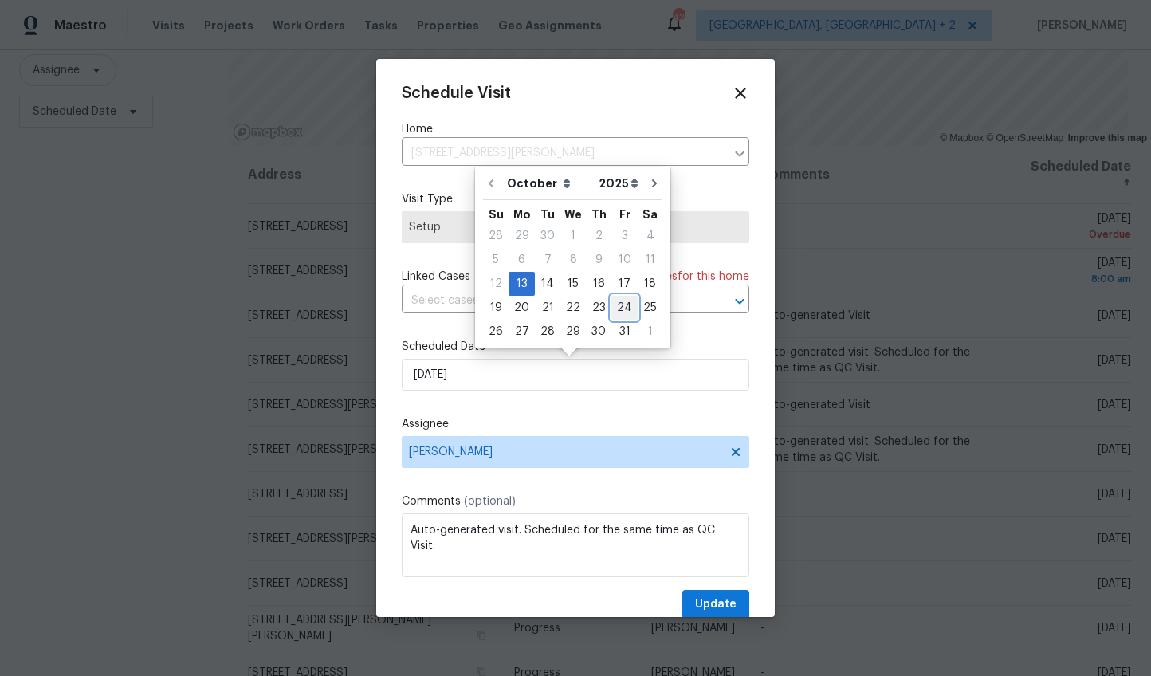
click at [620, 305] on div "24" at bounding box center [624, 308] width 26 height 22
type input "[DATE]"
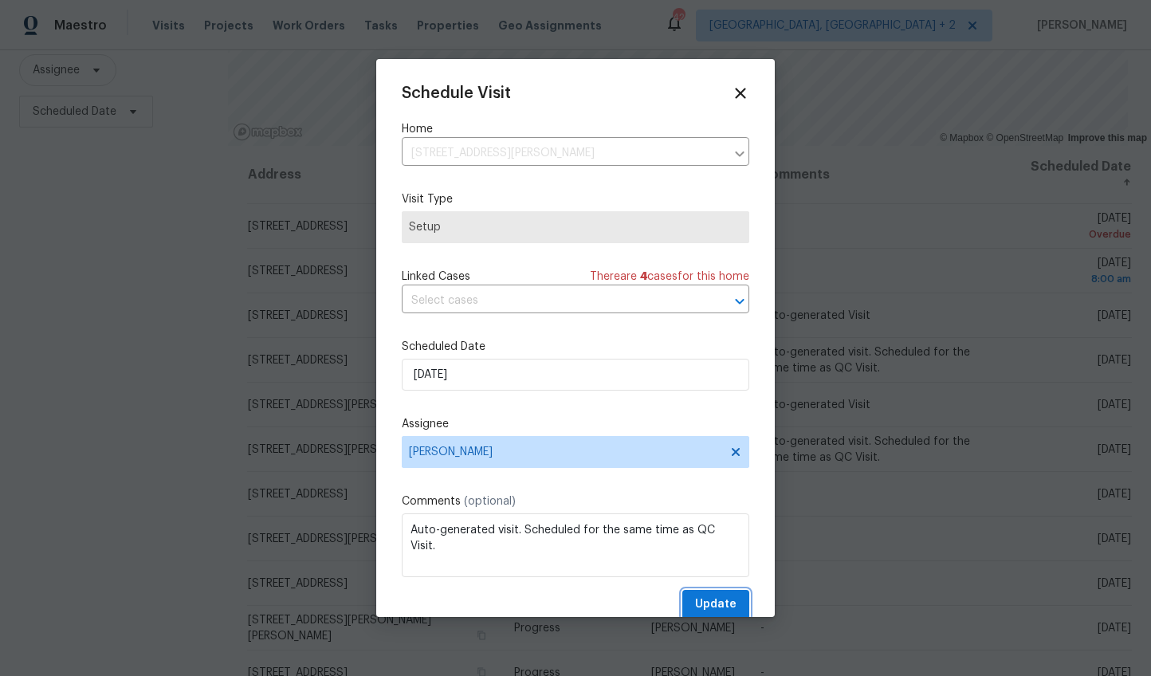
click at [702, 592] on button "Update" at bounding box center [715, 604] width 67 height 29
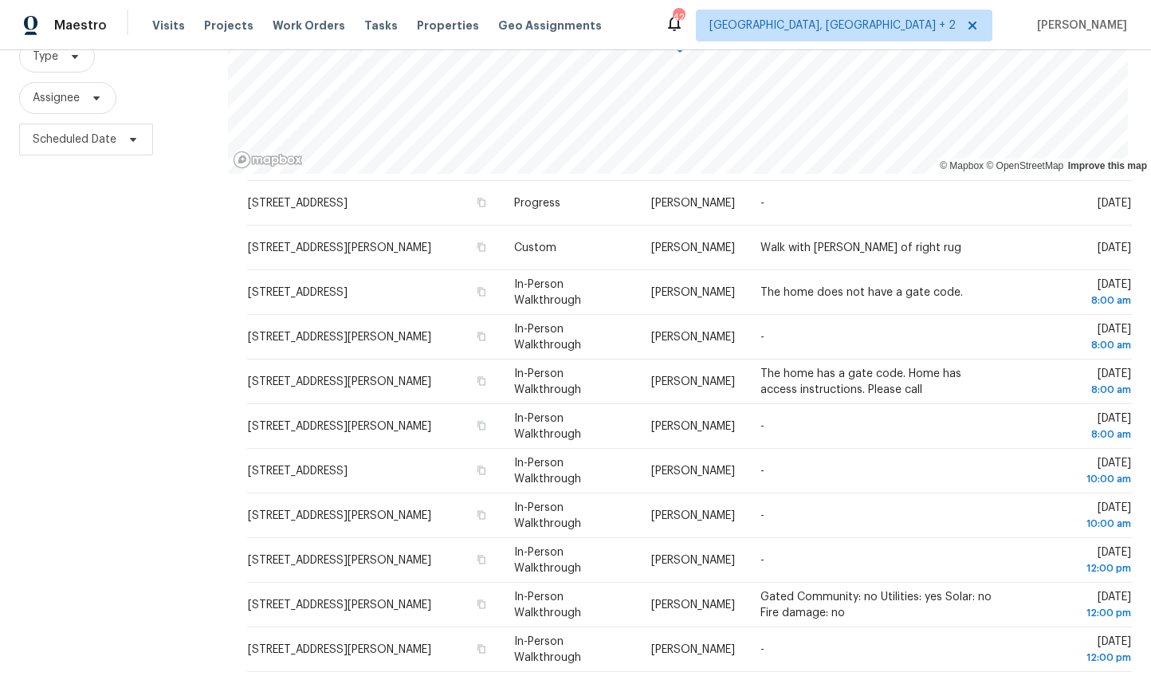
scroll to position [0, 0]
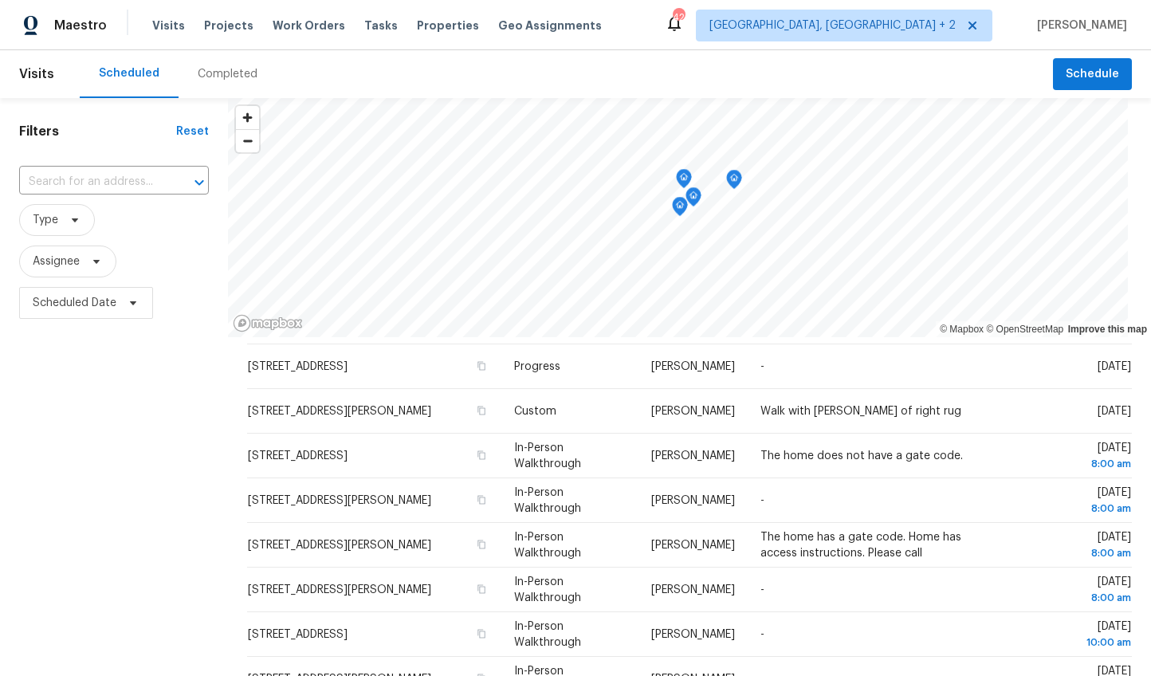
click at [201, 69] on div "Completed" at bounding box center [228, 74] width 60 height 16
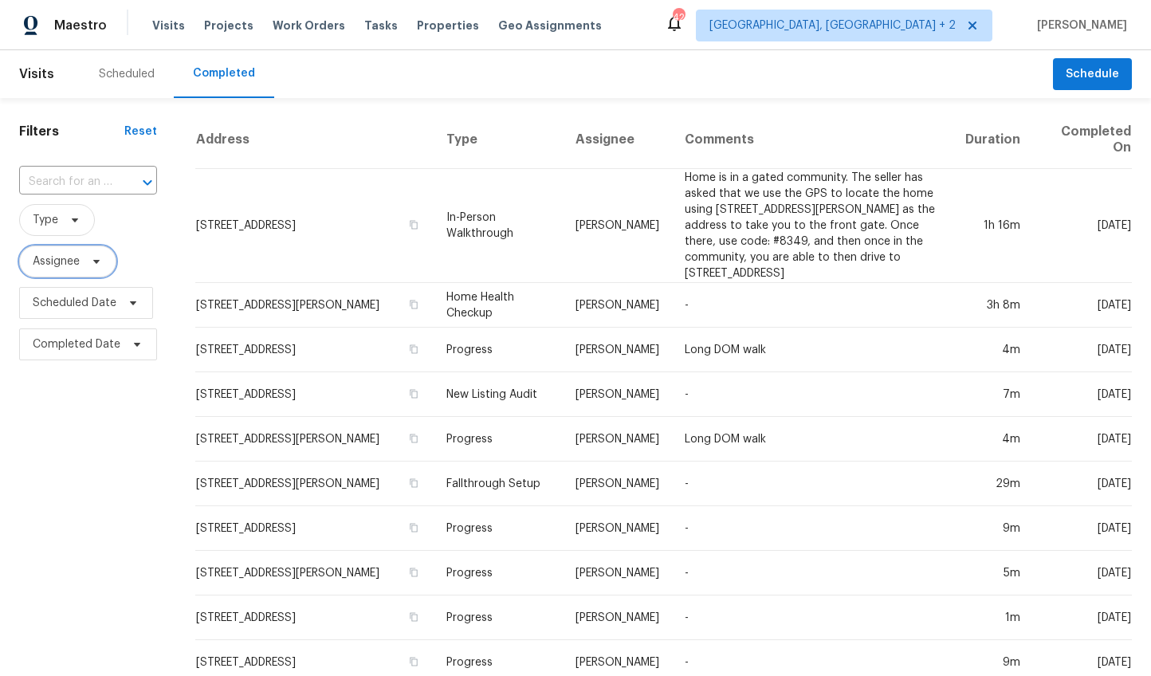
click at [73, 272] on span "Assignee" at bounding box center [67, 262] width 97 height 32
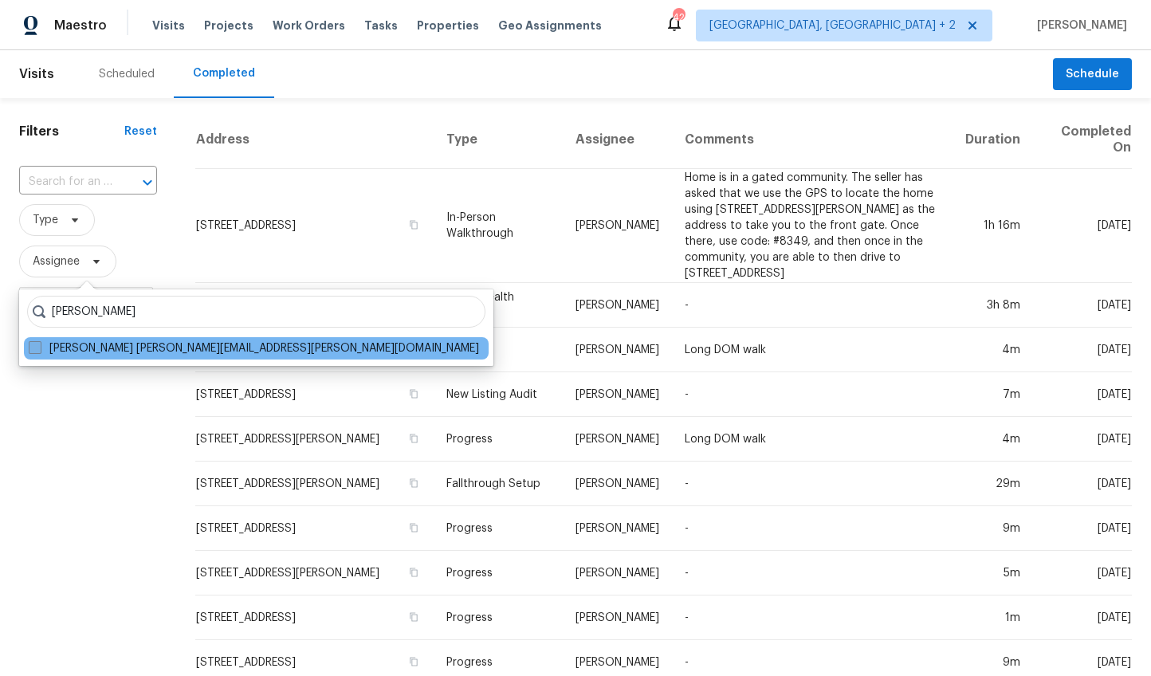
type input "[PERSON_NAME]"
click at [78, 344] on label "[PERSON_NAME] [PERSON_NAME][EMAIL_ADDRESS][PERSON_NAME][DOMAIN_NAME]" at bounding box center [254, 348] width 450 height 16
click at [39, 344] on input "[PERSON_NAME] [PERSON_NAME][EMAIL_ADDRESS][PERSON_NAME][DOMAIN_NAME]" at bounding box center [34, 345] width 10 height 10
checkbox input "true"
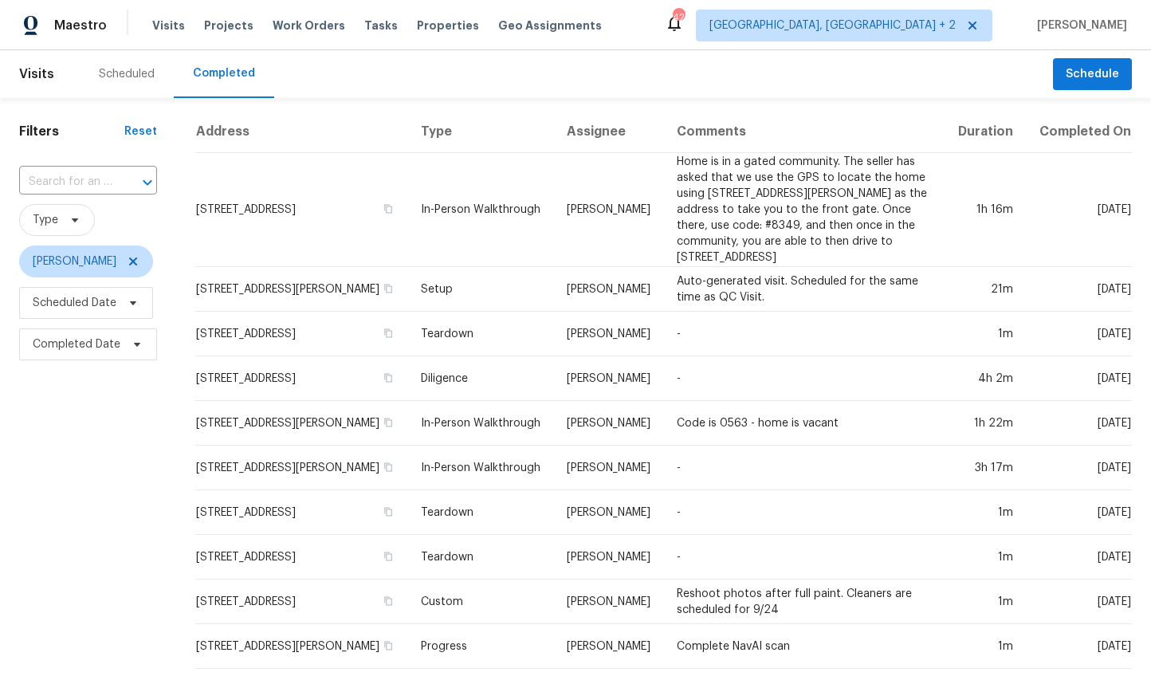
click at [77, 453] on div "Filters Reset ​ Type [PERSON_NAME] Scheduled Date Completed Date" at bounding box center [88, 627] width 176 height 1059
click at [127, 260] on icon at bounding box center [133, 261] width 13 height 13
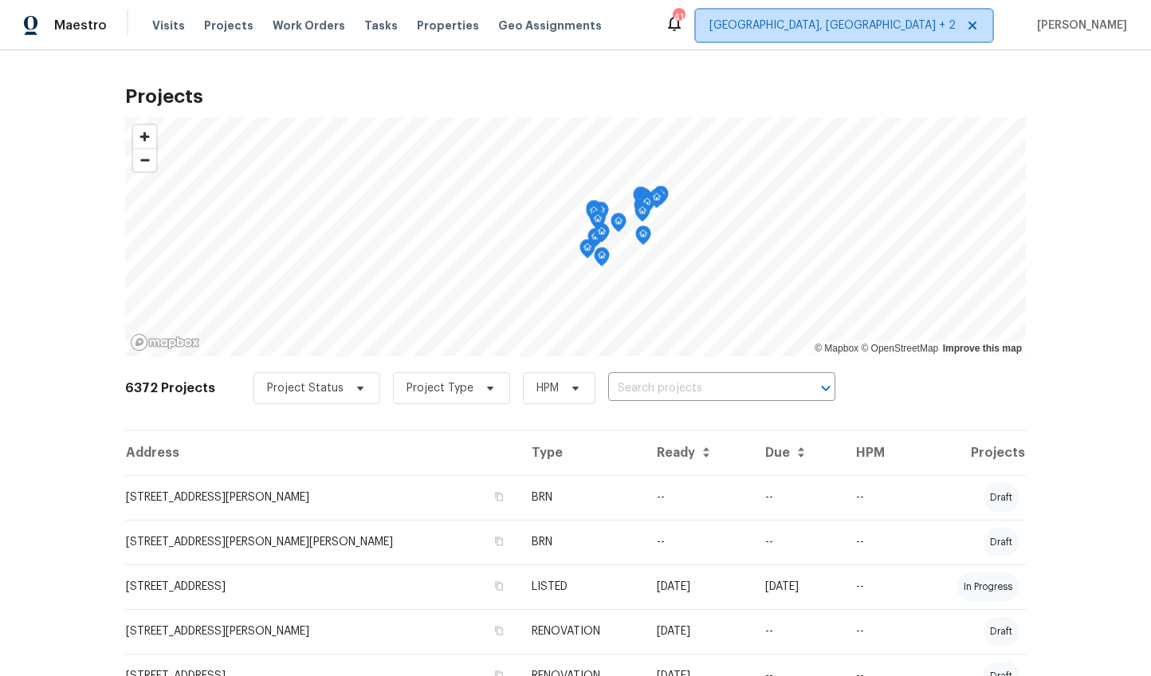
click at [910, 25] on span "[GEOGRAPHIC_DATA], [GEOGRAPHIC_DATA] + 2" at bounding box center [832, 26] width 246 height 16
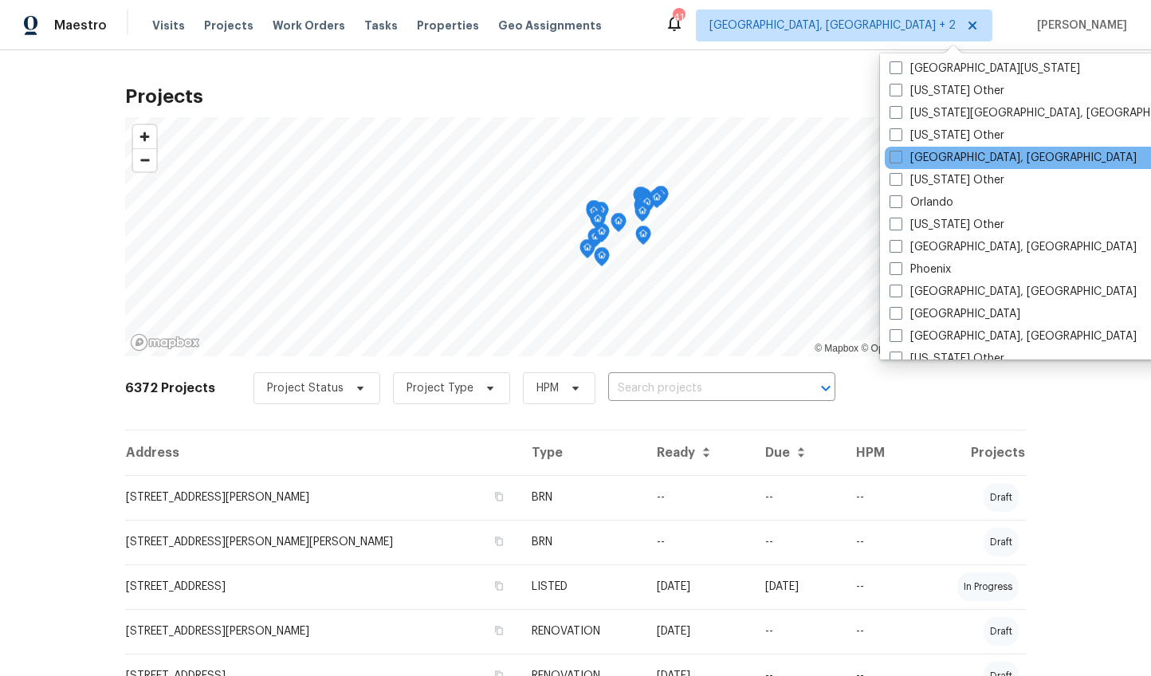
scroll to position [1740, 0]
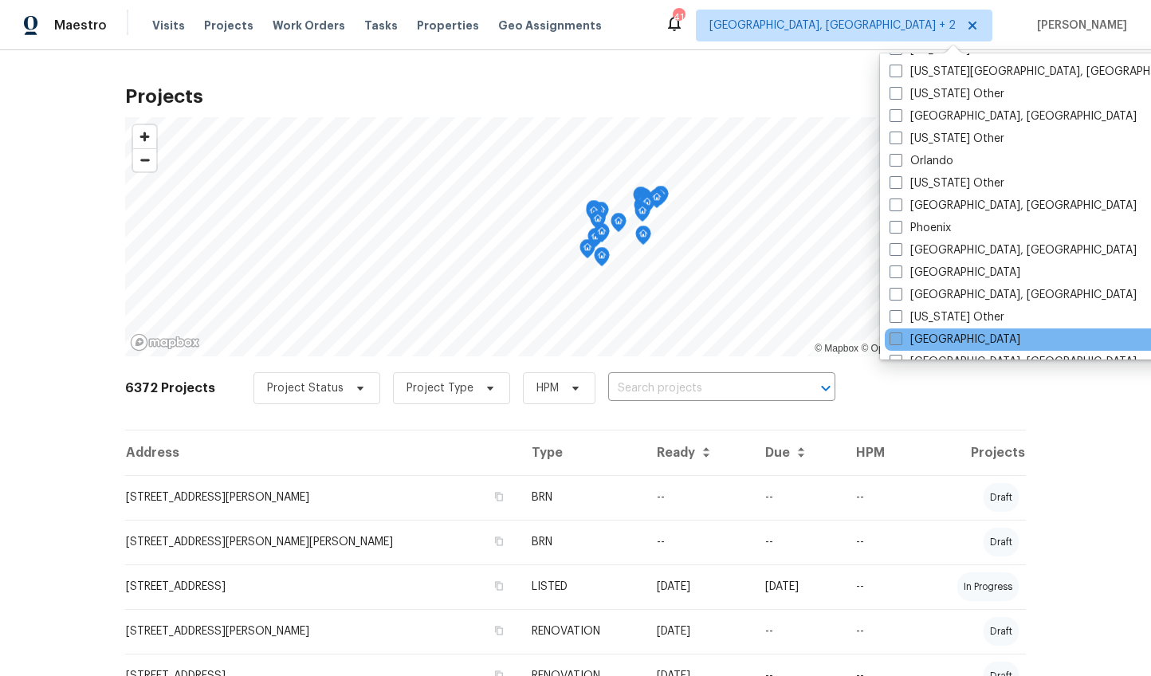
click at [897, 338] on span at bounding box center [896, 338] width 13 height 13
click at [897, 338] on input "Raleigh" at bounding box center [895, 337] width 10 height 10
checkbox input "true"
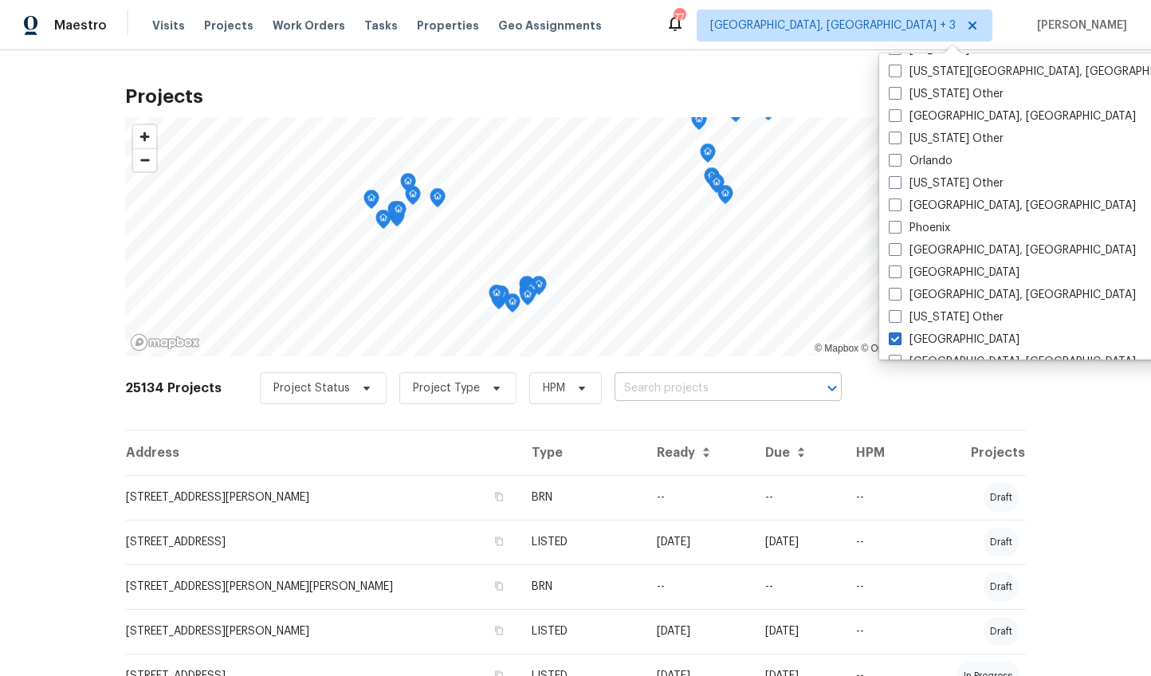
click at [680, 389] on input "text" at bounding box center [706, 388] width 183 height 25
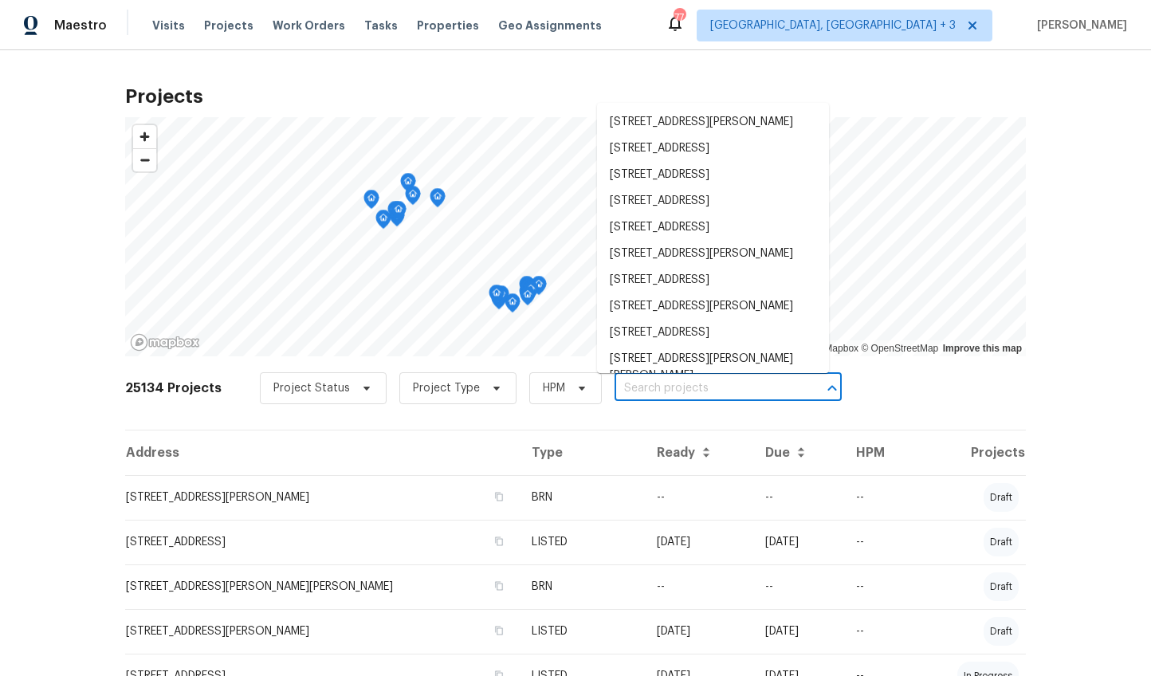
paste input "6830 Paint Rock Ln, Raleigh, NC 27610"
type input "6830 Paint Rock Ln, Raleigh, NC 27610"
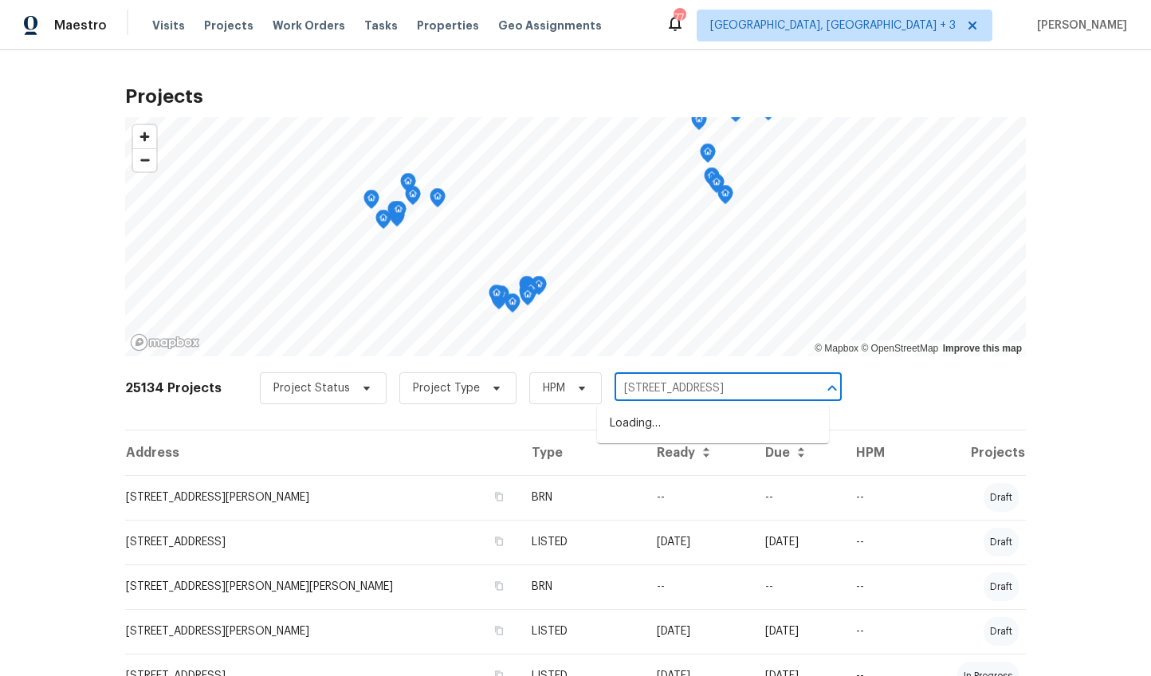
scroll to position [0, 24]
click at [698, 415] on li "6830 Paint Rock Ln, Raleigh, NC 27610" at bounding box center [713, 424] width 232 height 26
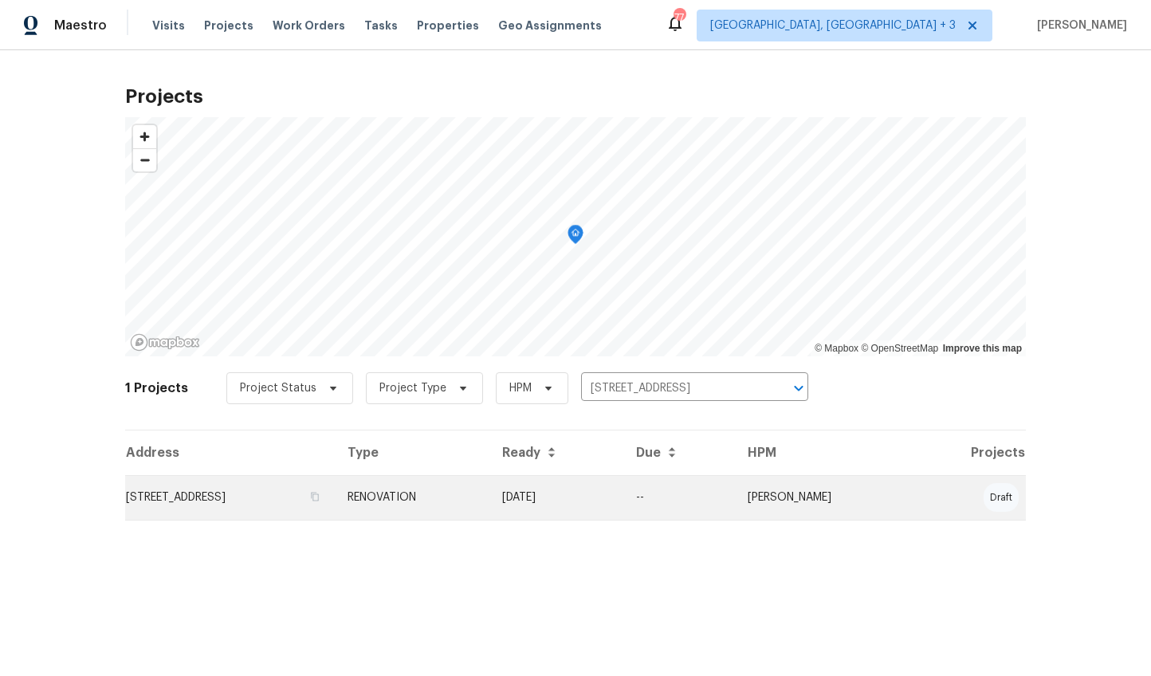
click at [335, 475] on td "6830 Paint Rock Ln, Raleigh, NC 27610" at bounding box center [230, 497] width 210 height 45
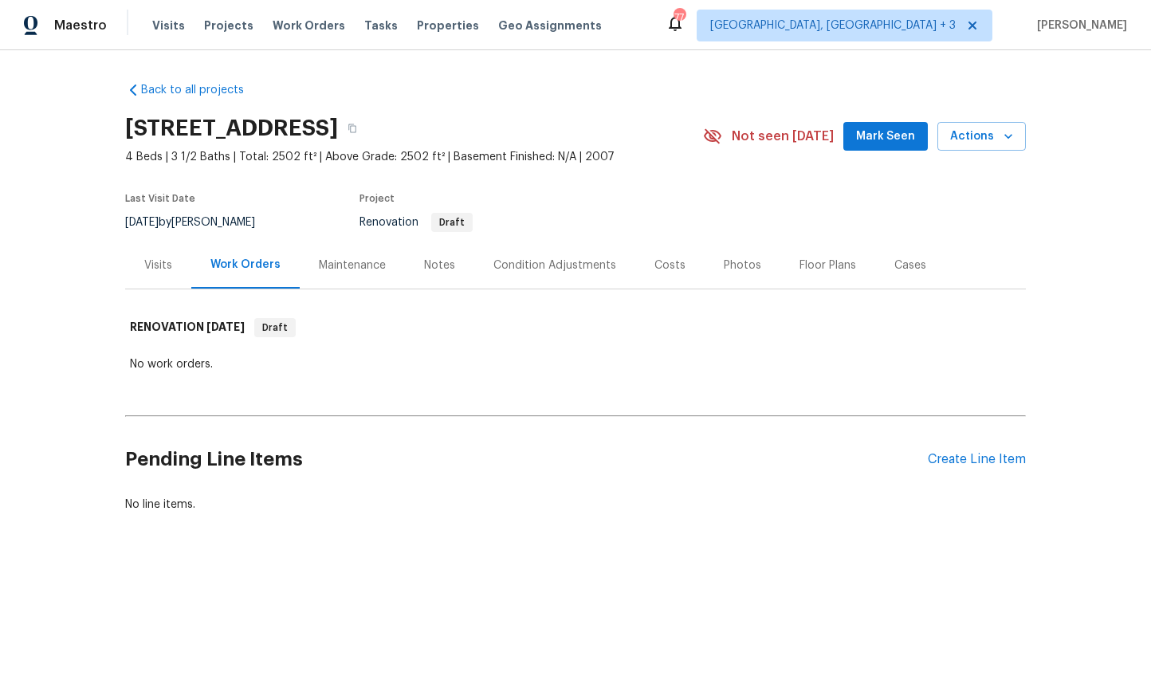
click at [156, 276] on div "Visits" at bounding box center [158, 265] width 66 height 47
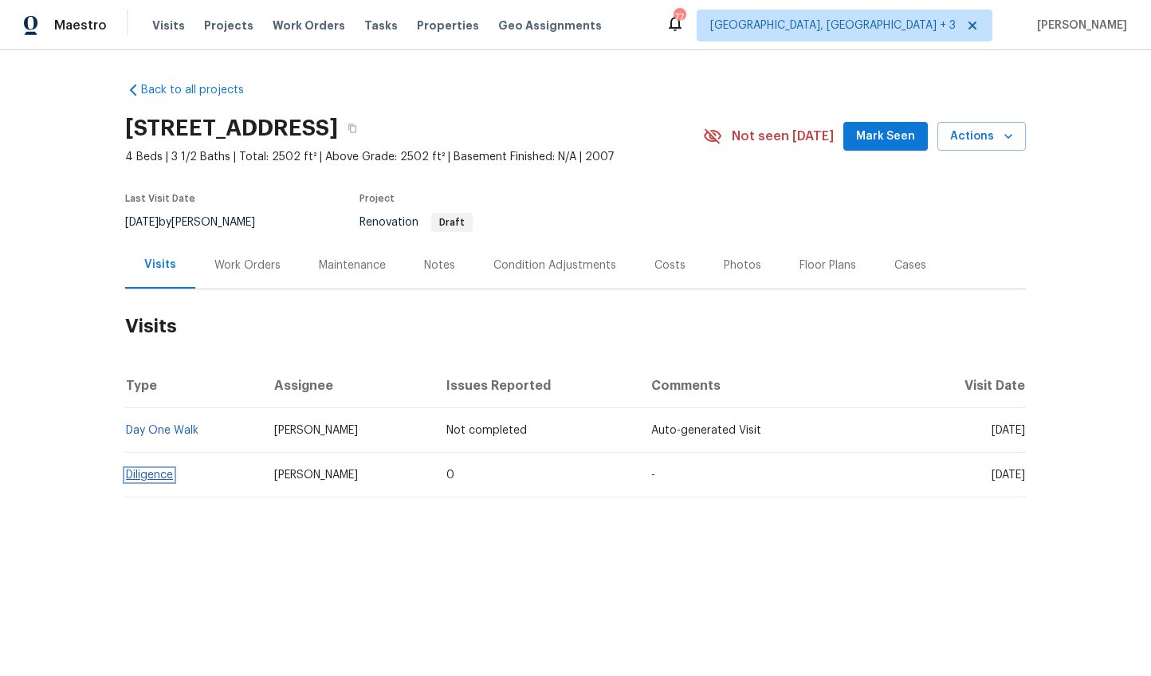
click at [155, 479] on link "Diligence" at bounding box center [149, 475] width 47 height 11
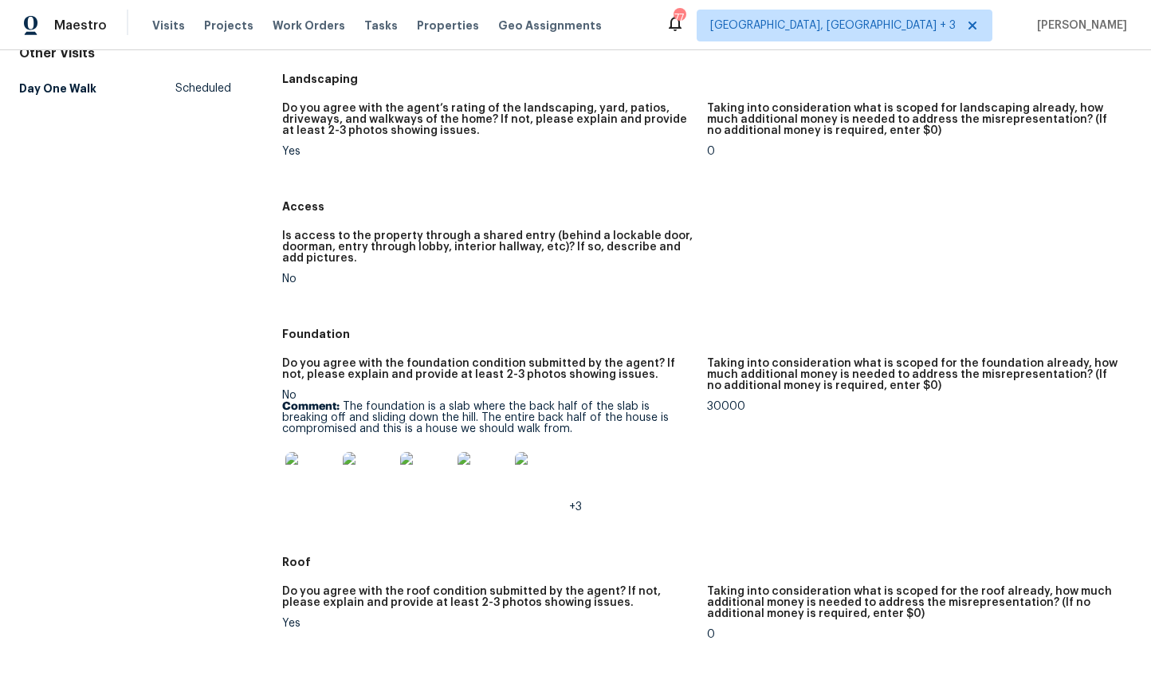
scroll to position [263, 0]
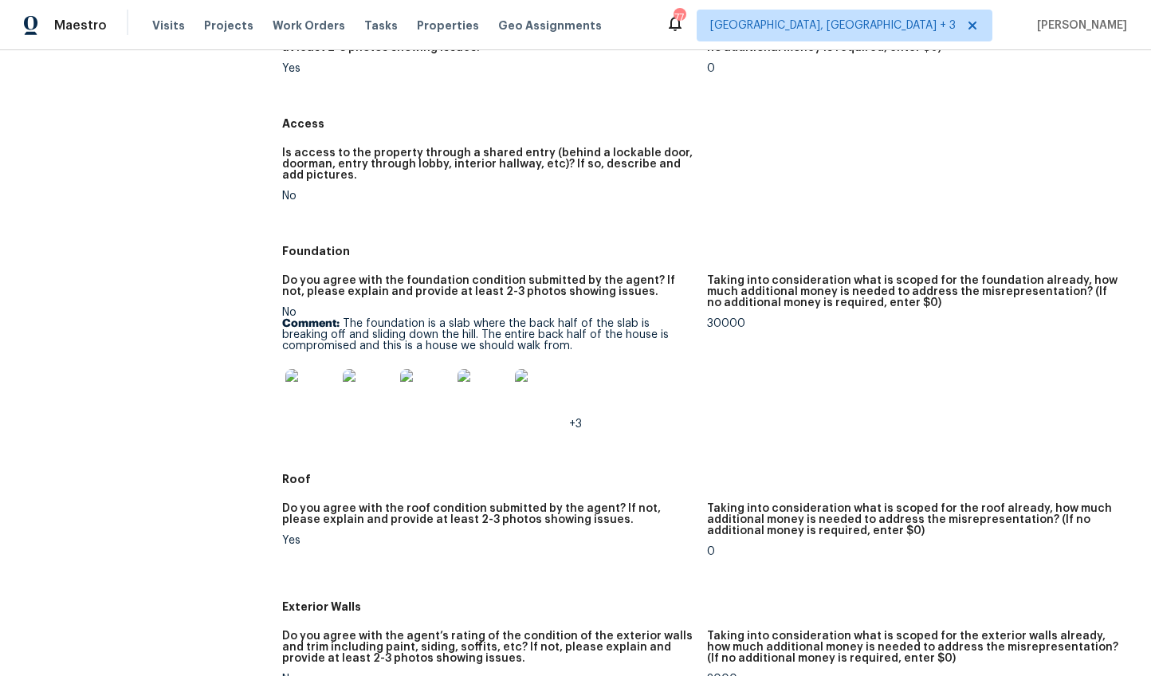
click at [310, 399] on img at bounding box center [310, 394] width 51 height 51
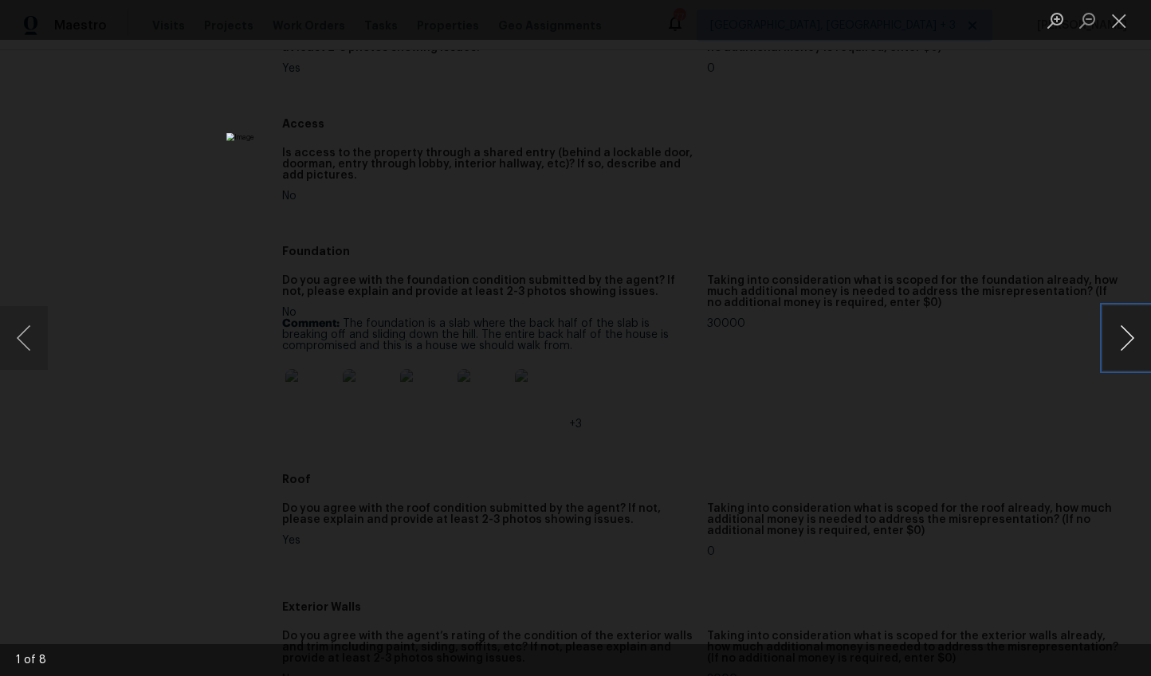
click at [1133, 346] on button "Next image" at bounding box center [1127, 338] width 48 height 64
click at [1116, 340] on button "Next image" at bounding box center [1127, 338] width 48 height 64
click at [1117, 340] on button "Next image" at bounding box center [1127, 338] width 48 height 64
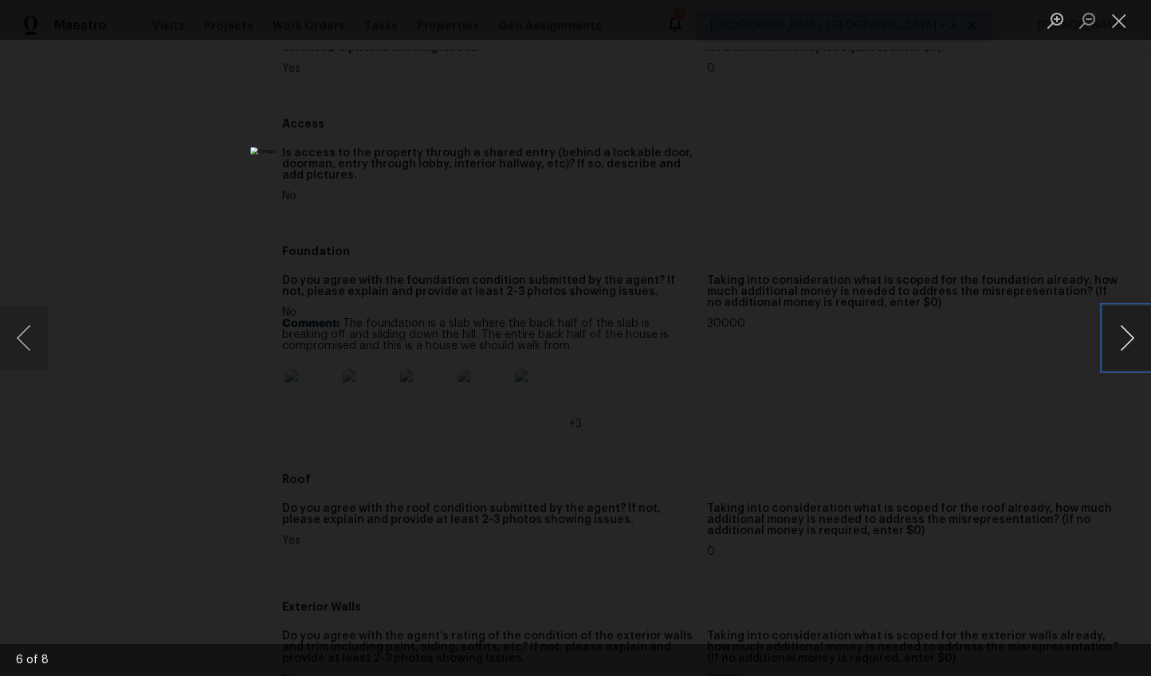
click at [1117, 340] on button "Next image" at bounding box center [1127, 338] width 48 height 64
click at [1051, 458] on div "Lightbox" at bounding box center [575, 338] width 1151 height 676
